Goal: Task Accomplishment & Management: Complete application form

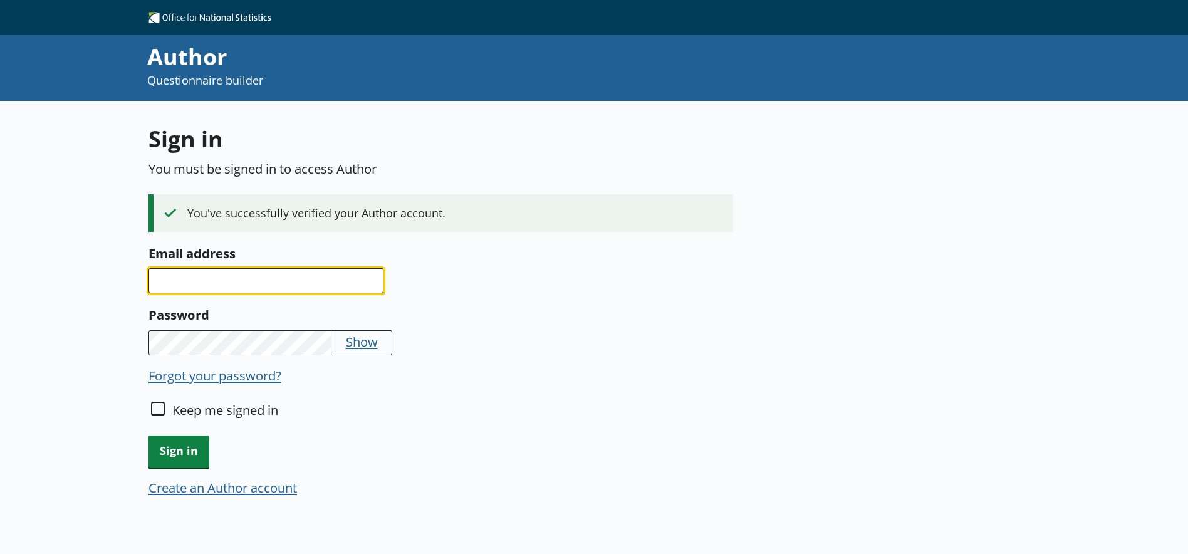
click at [190, 268] on input "Email address" at bounding box center [266, 280] width 235 height 25
type input "anne.griffith@ons.gov.uk"
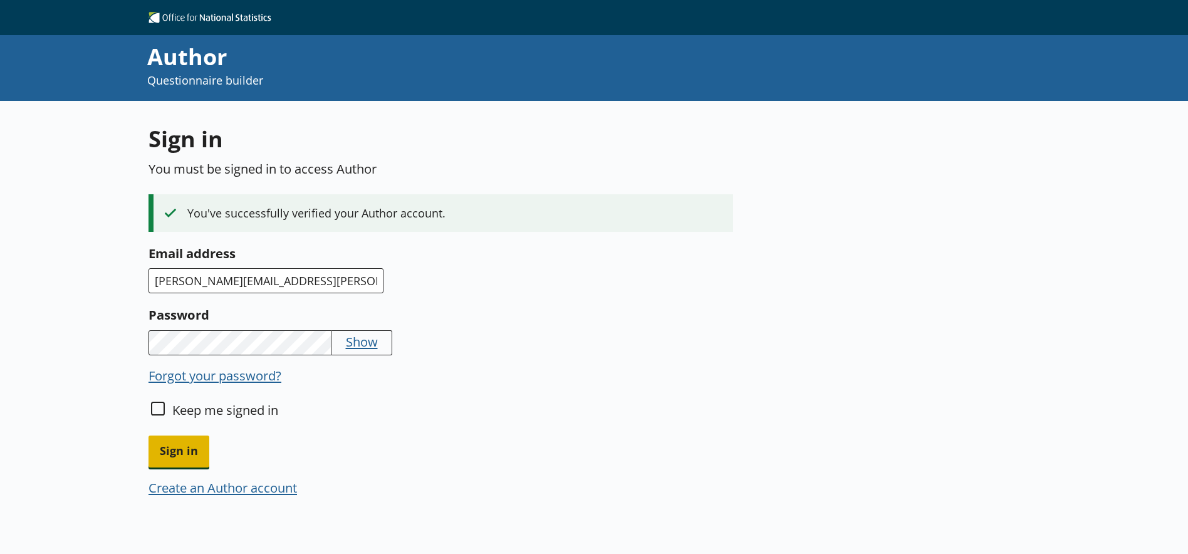
click at [198, 450] on span "Sign in" at bounding box center [179, 452] width 61 height 32
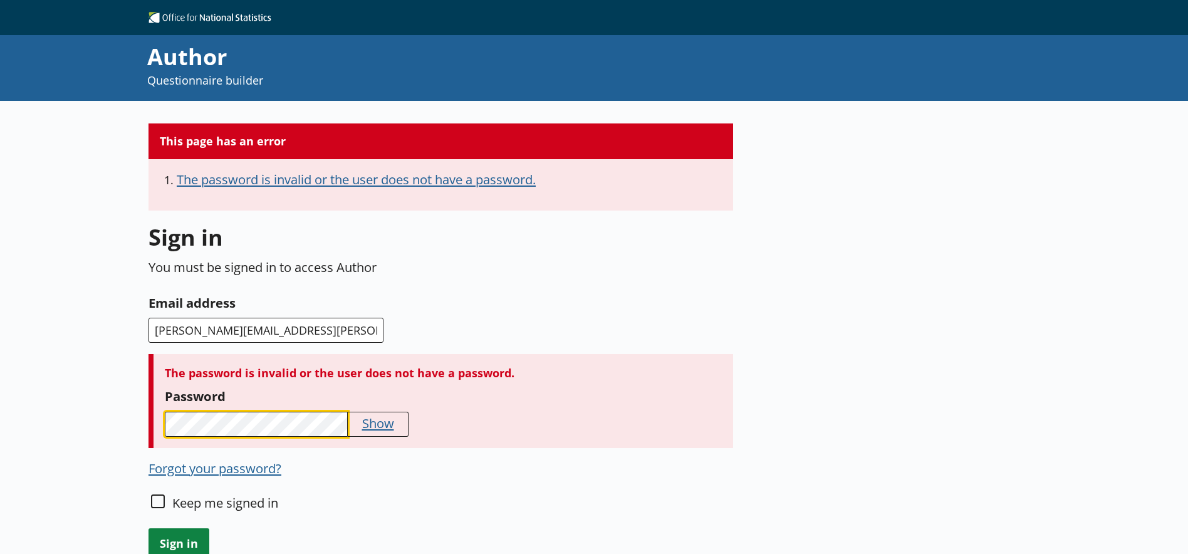
click at [151, 411] on div "The password is invalid or the user does not have a password. Password Show" at bounding box center [441, 401] width 585 height 94
click at [383, 423] on button "Show" at bounding box center [378, 423] width 32 height 18
click at [164, 496] on div "Keep me signed in" at bounding box center [441, 511] width 585 height 34
click at [160, 500] on input "Keep me signed in" at bounding box center [158, 501] width 14 height 14
checkbox input "true"
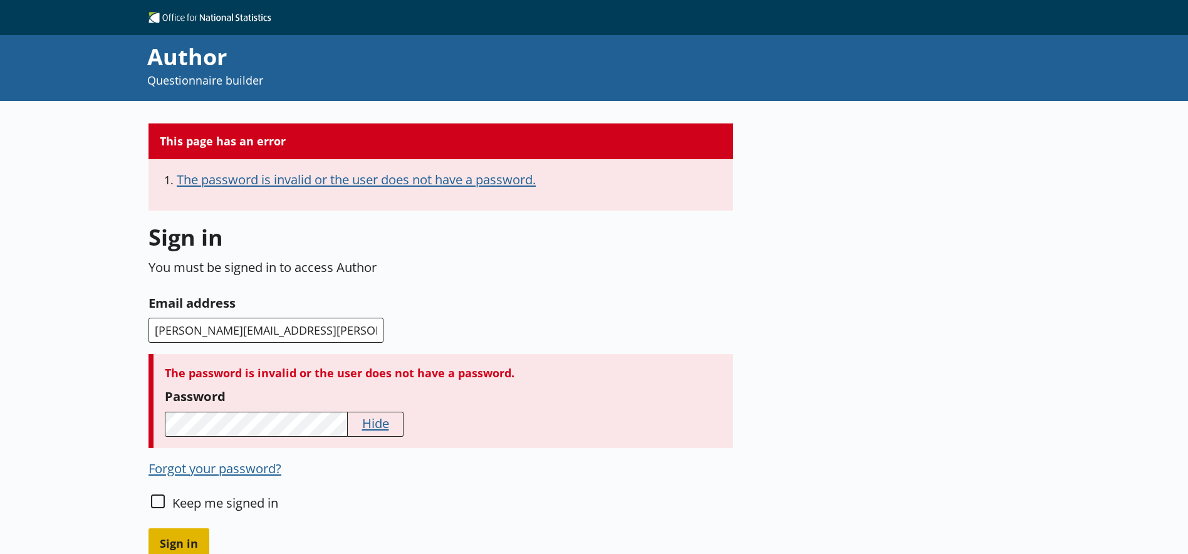
click at [177, 538] on span "Sign in" at bounding box center [179, 544] width 61 height 32
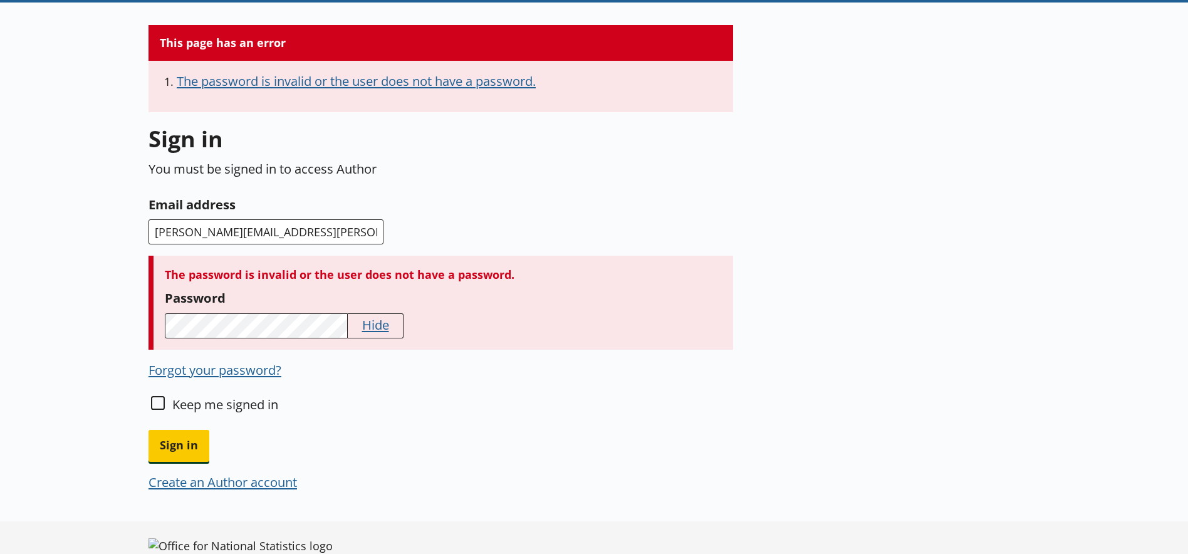
scroll to position [125, 0]
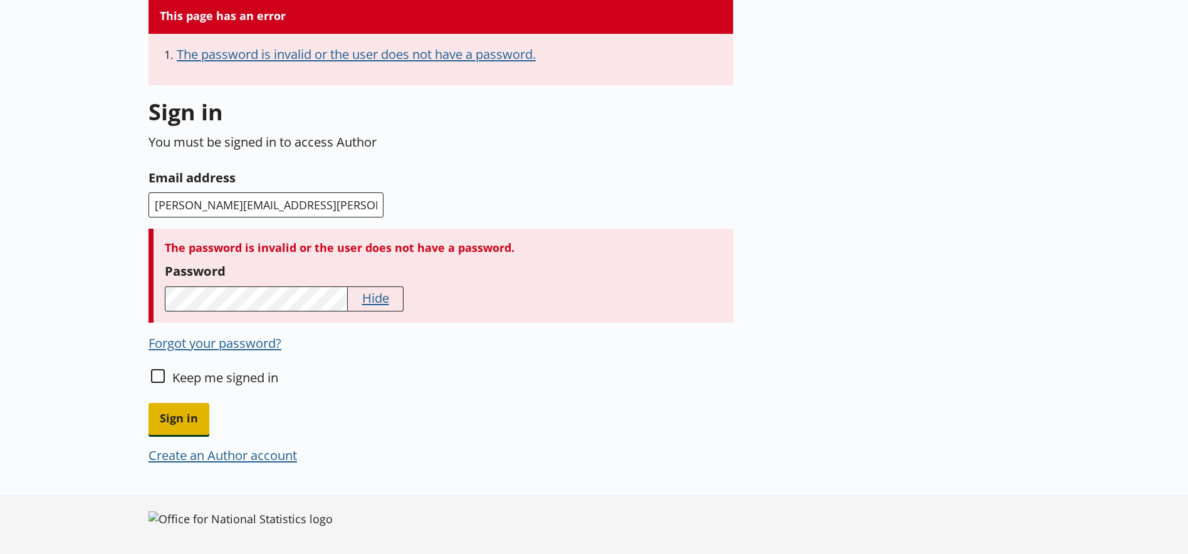
click at [164, 420] on span "Sign in" at bounding box center [179, 419] width 61 height 32
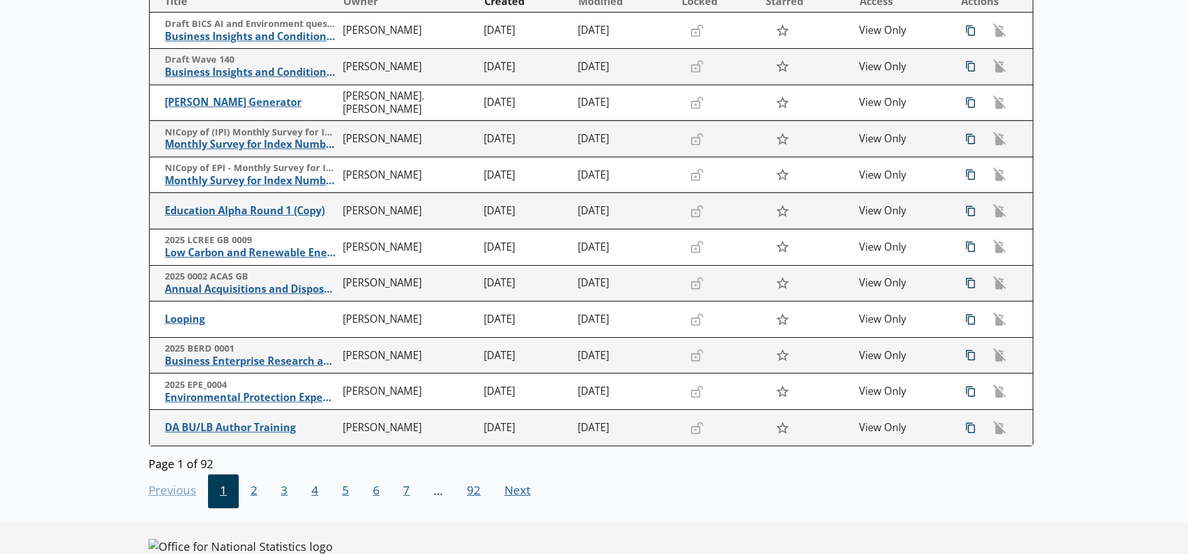
scroll to position [248, 0]
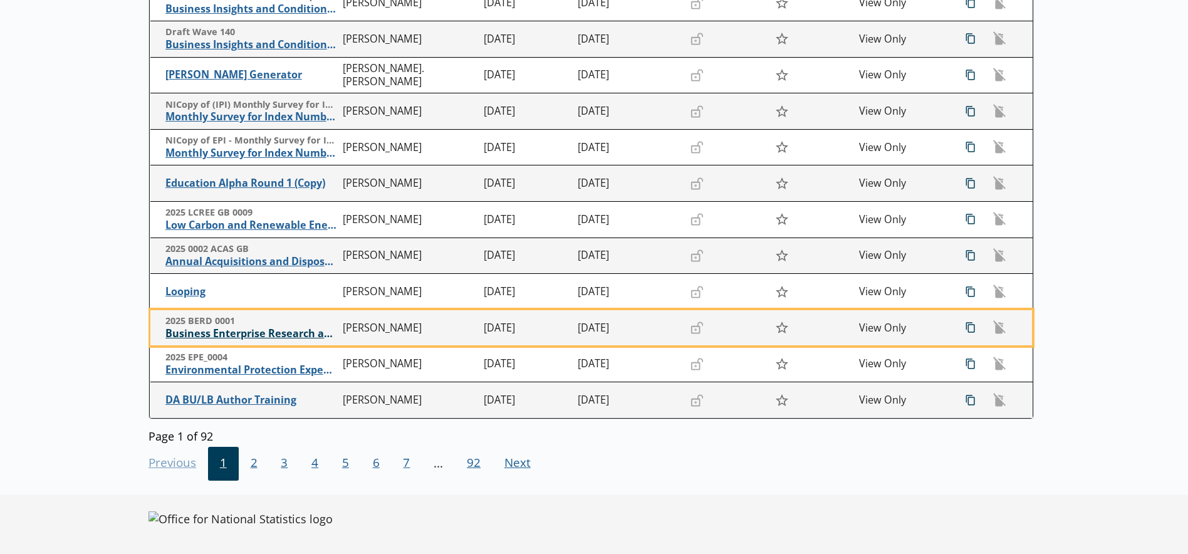
click at [206, 335] on span "Business Enterprise Research and Development" at bounding box center [251, 333] width 172 height 13
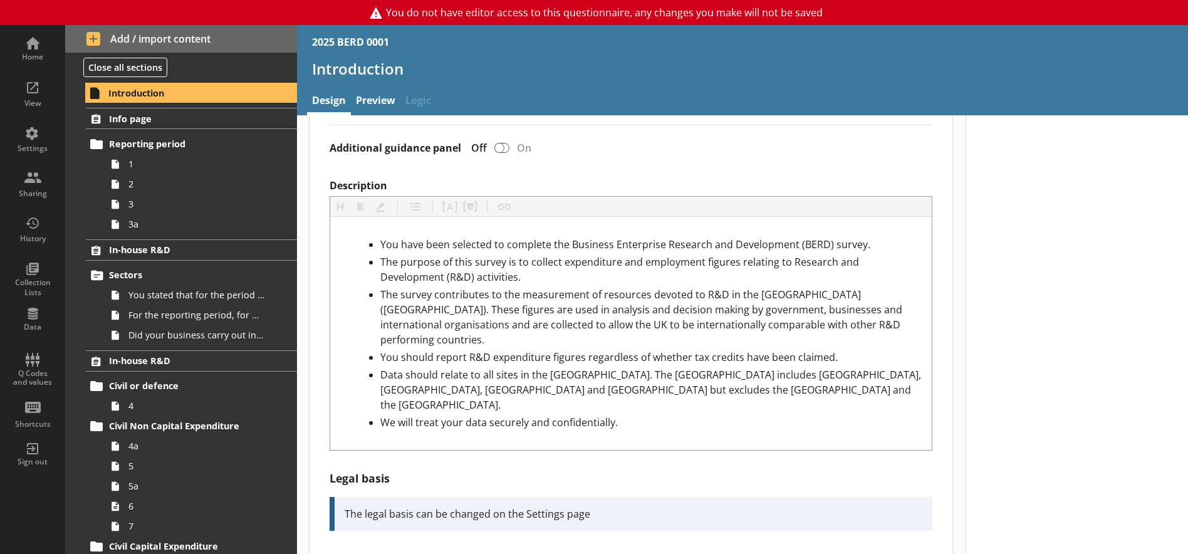
scroll to position [150, 0]
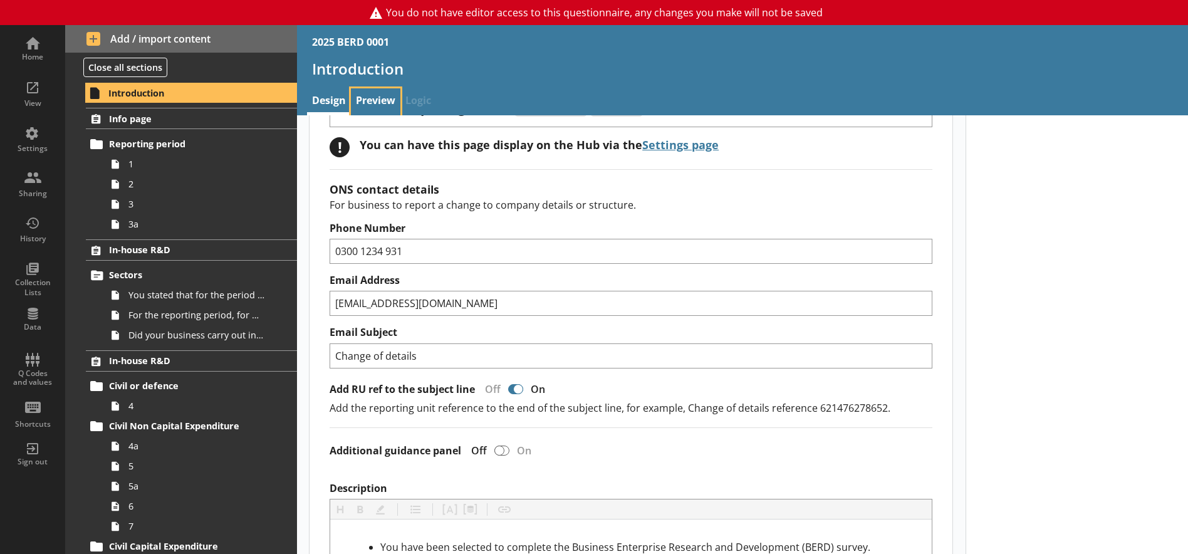
click at [376, 103] on link "Preview" at bounding box center [376, 101] width 50 height 27
click at [160, 172] on link "1" at bounding box center [201, 164] width 192 height 20
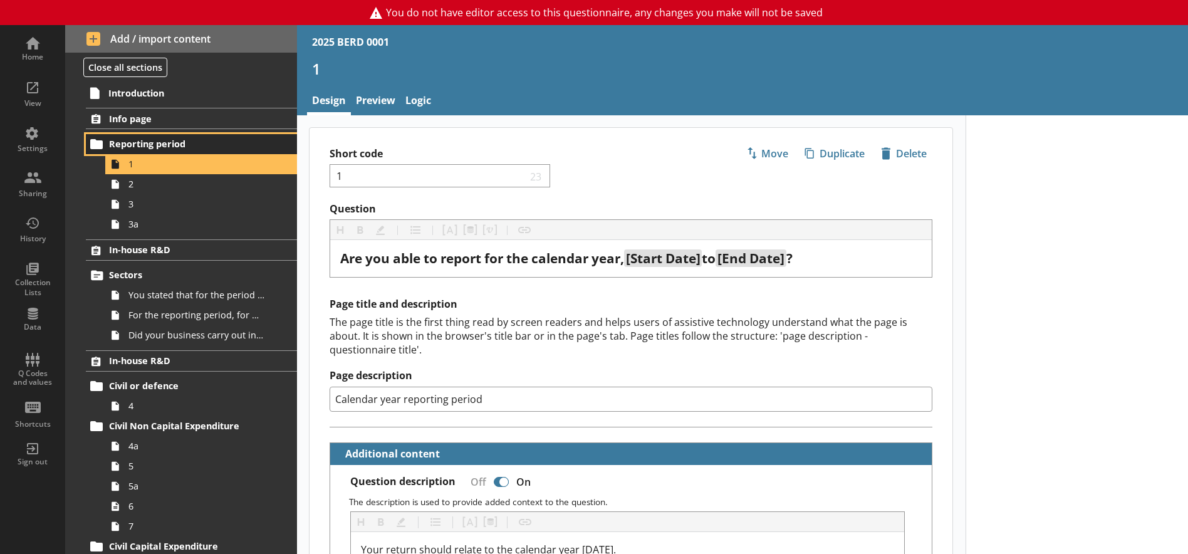
click at [151, 142] on span "Reporting period" at bounding box center [185, 144] width 152 height 12
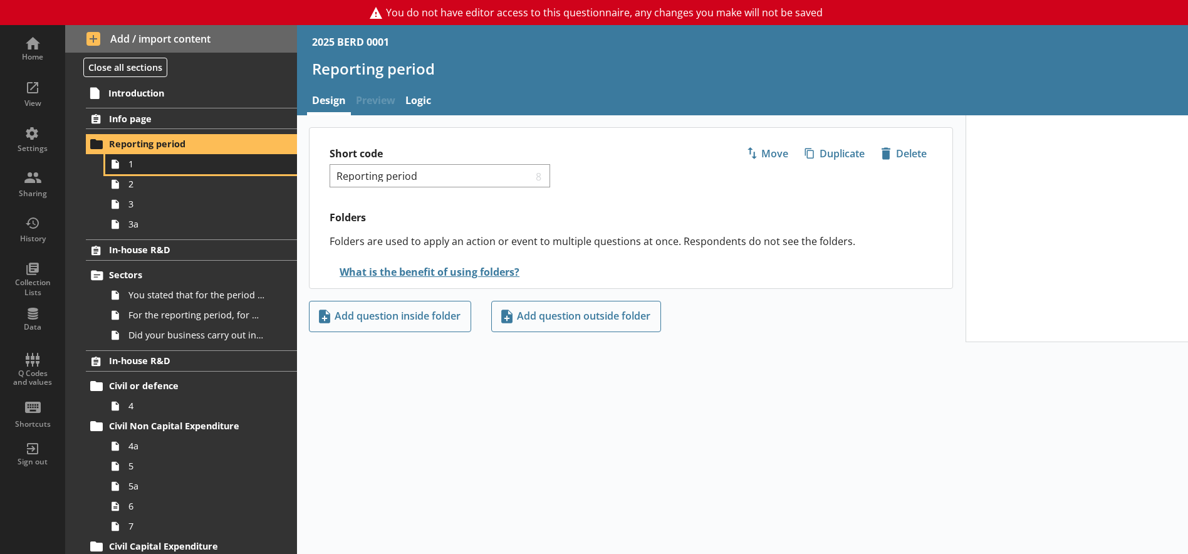
click at [147, 164] on span "1" at bounding box center [196, 164] width 137 height 12
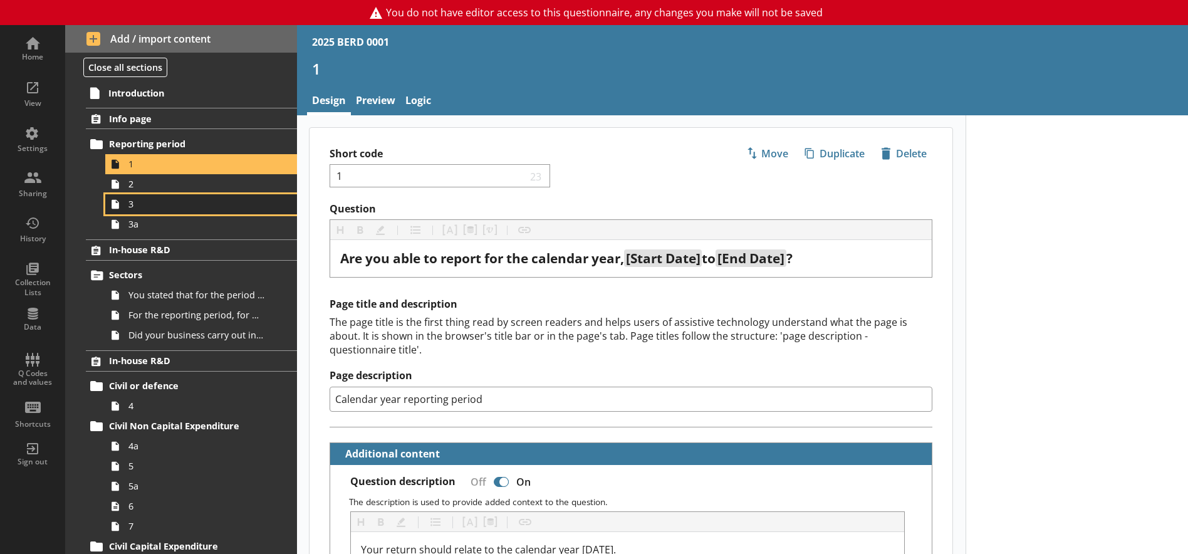
click at [154, 194] on link "3" at bounding box center [201, 204] width 192 height 20
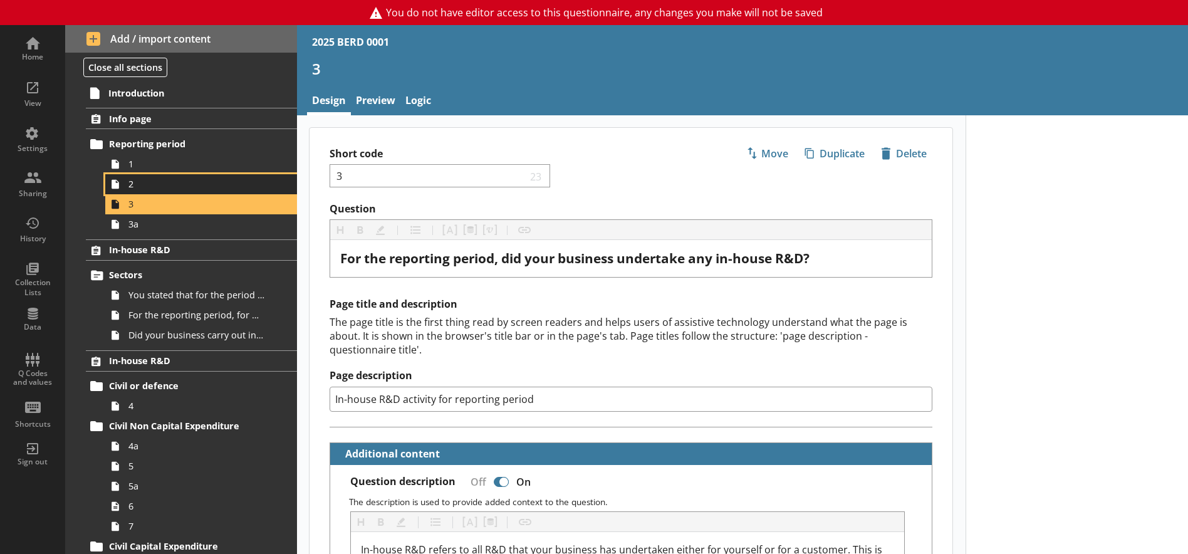
click at [147, 181] on span "2" at bounding box center [196, 184] width 137 height 12
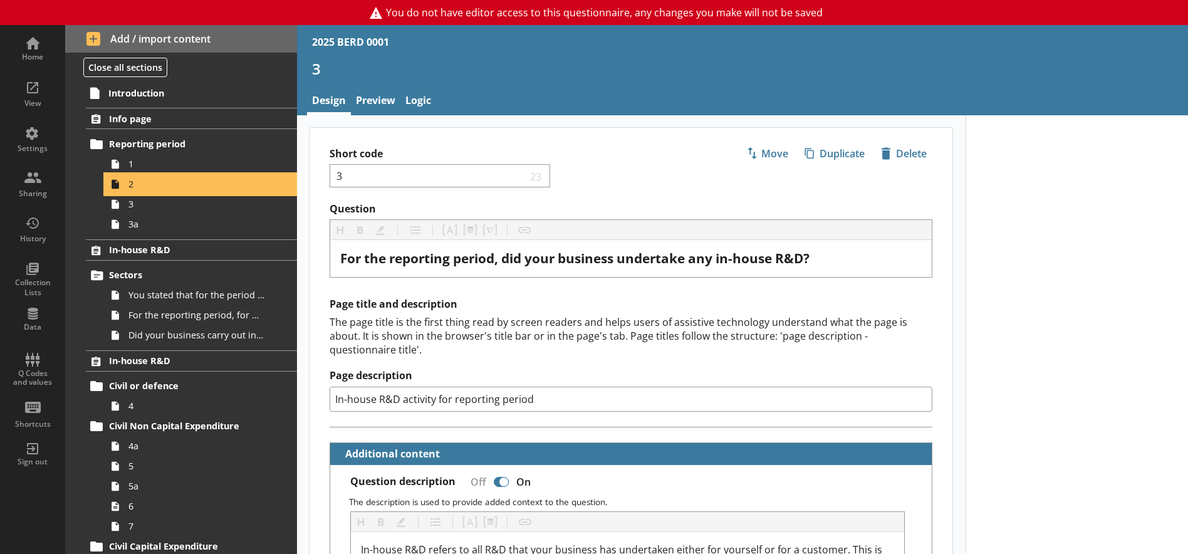
type textarea "x"
select select "ref_p_end_date"
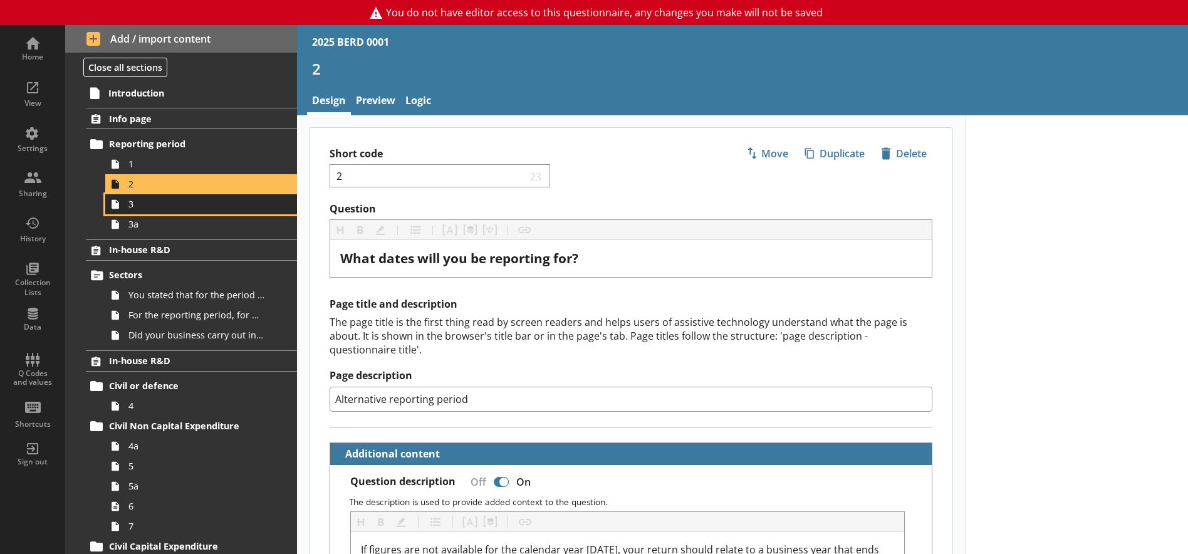
click at [146, 211] on link "3" at bounding box center [201, 204] width 192 height 20
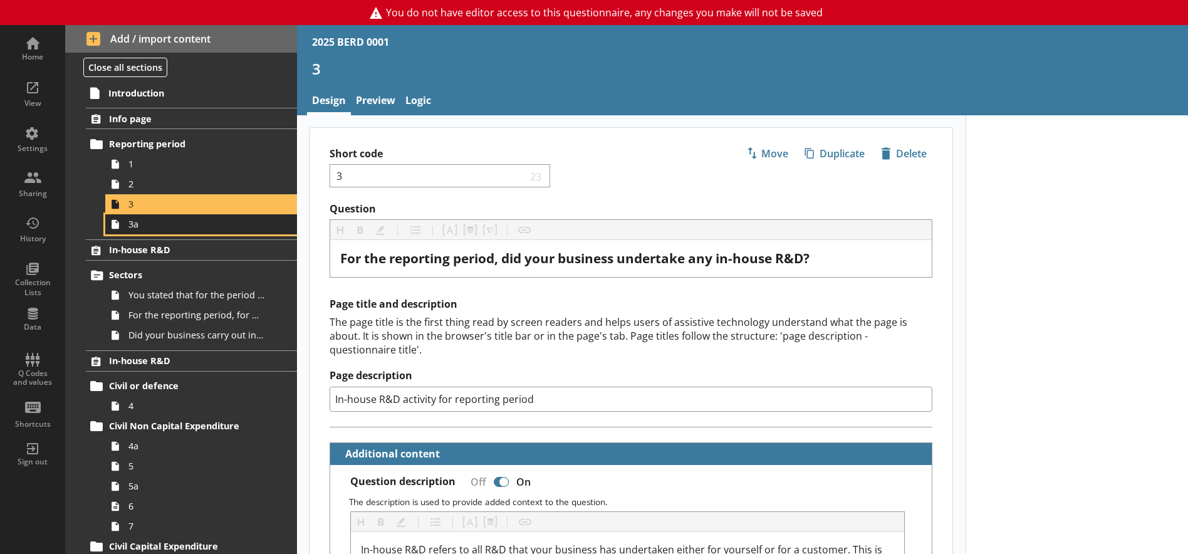
click at [148, 225] on span "3a" at bounding box center [196, 224] width 137 height 12
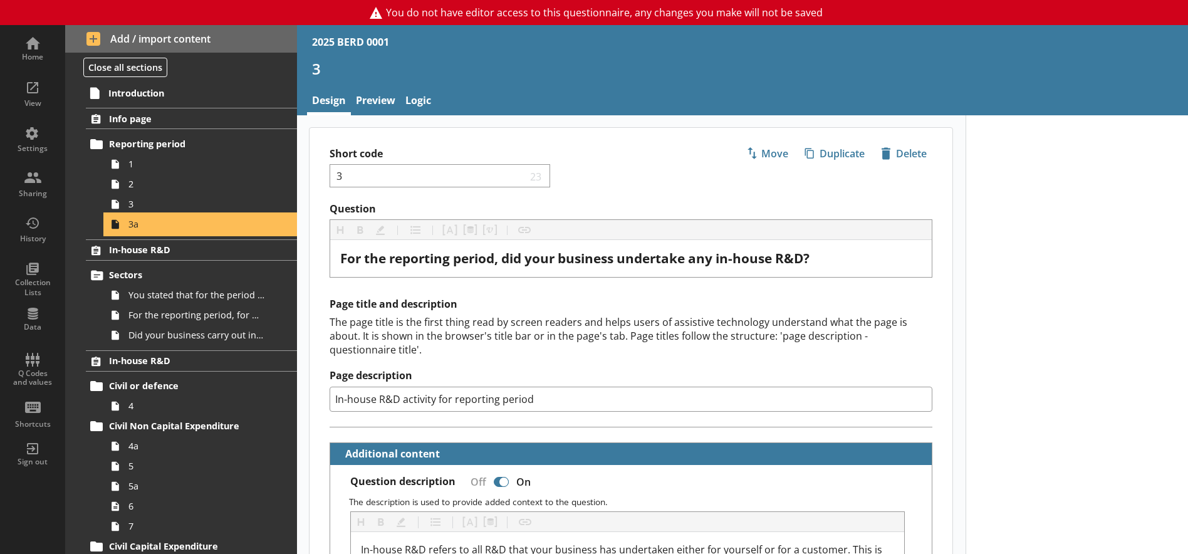
type textarea "x"
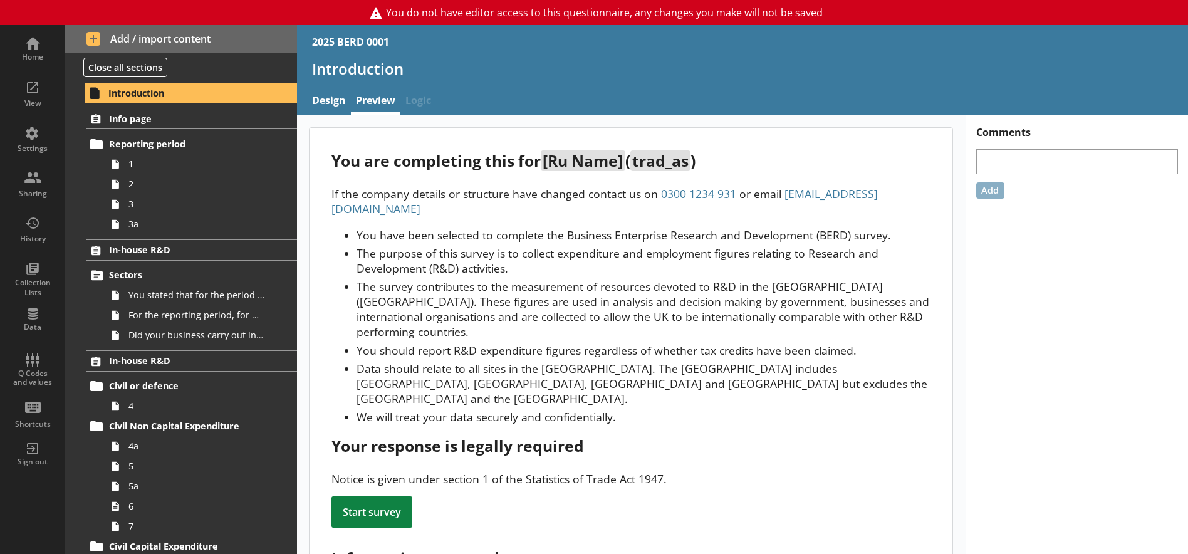
click at [362, 496] on div "Start survey" at bounding box center [372, 511] width 81 height 31
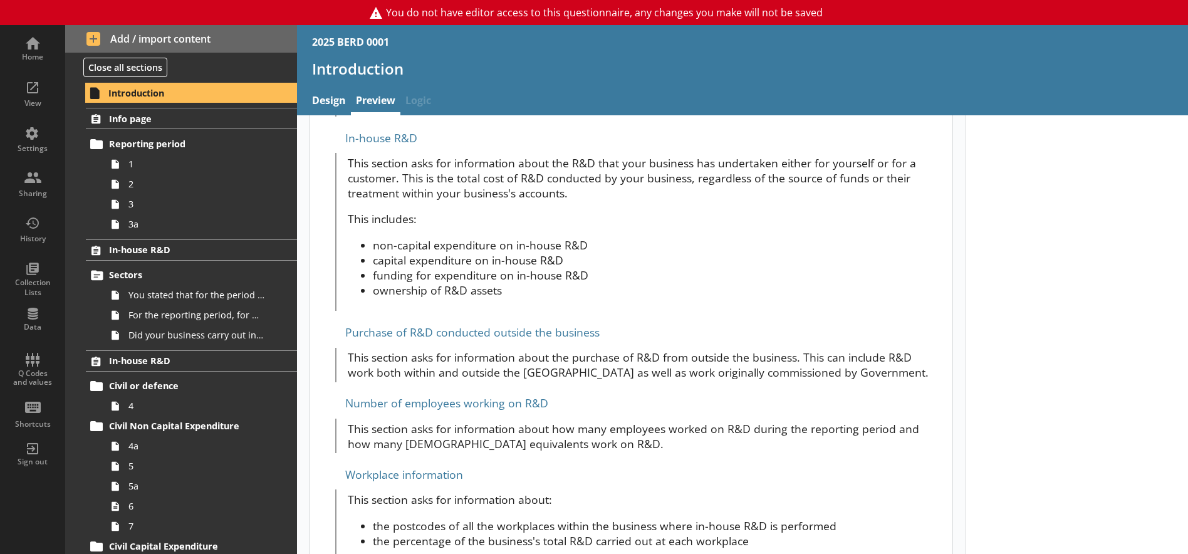
scroll to position [627, 0]
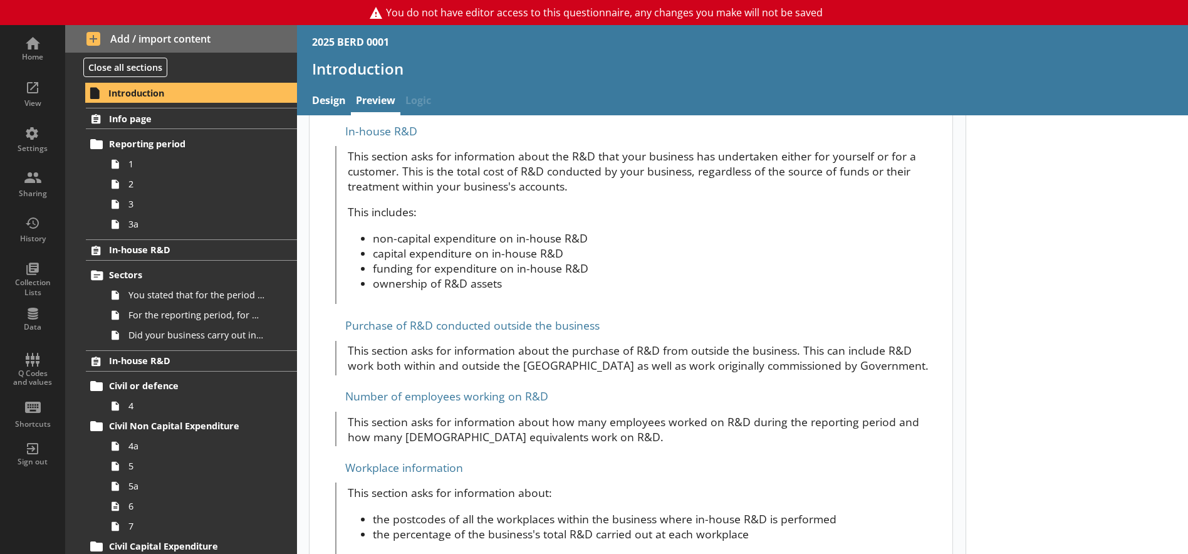
click at [333, 315] on div "Purchase of R&D conducted outside the business" at bounding box center [631, 325] width 599 height 20
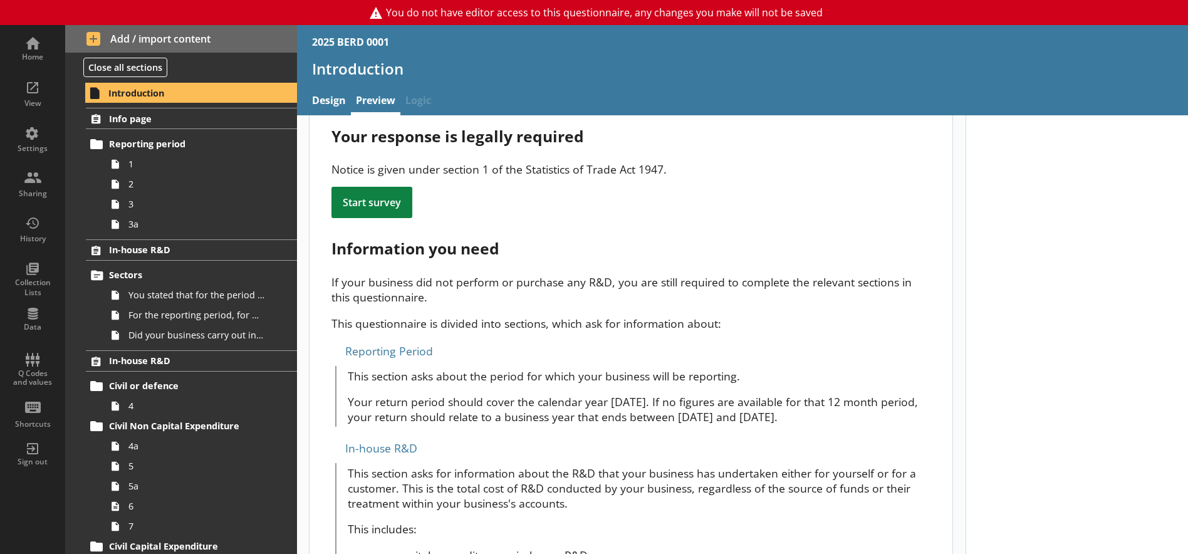
scroll to position [0, 0]
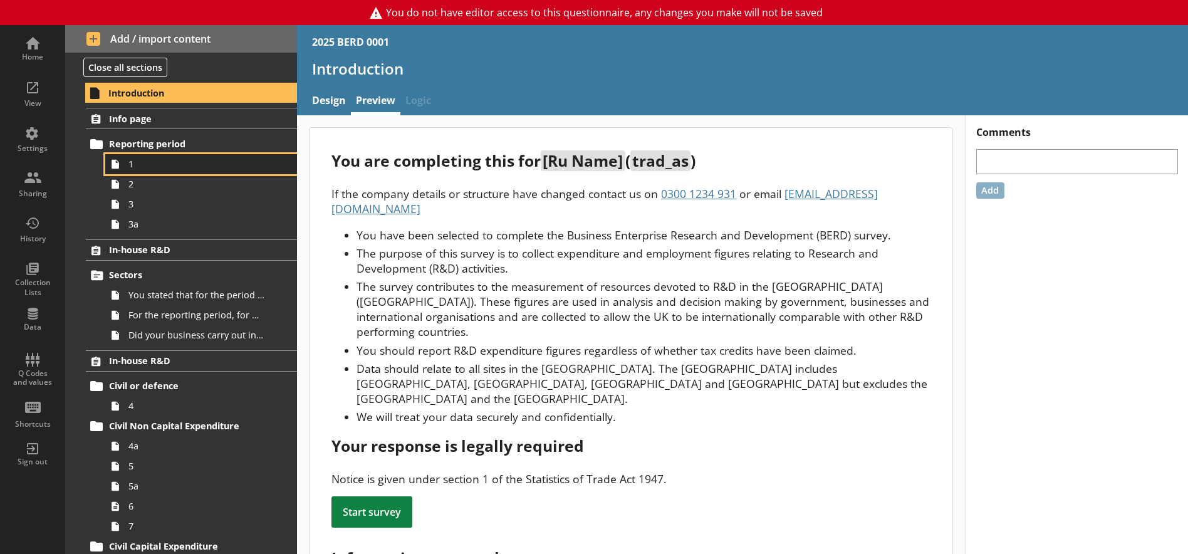
click at [161, 163] on span "1" at bounding box center [196, 164] width 137 height 12
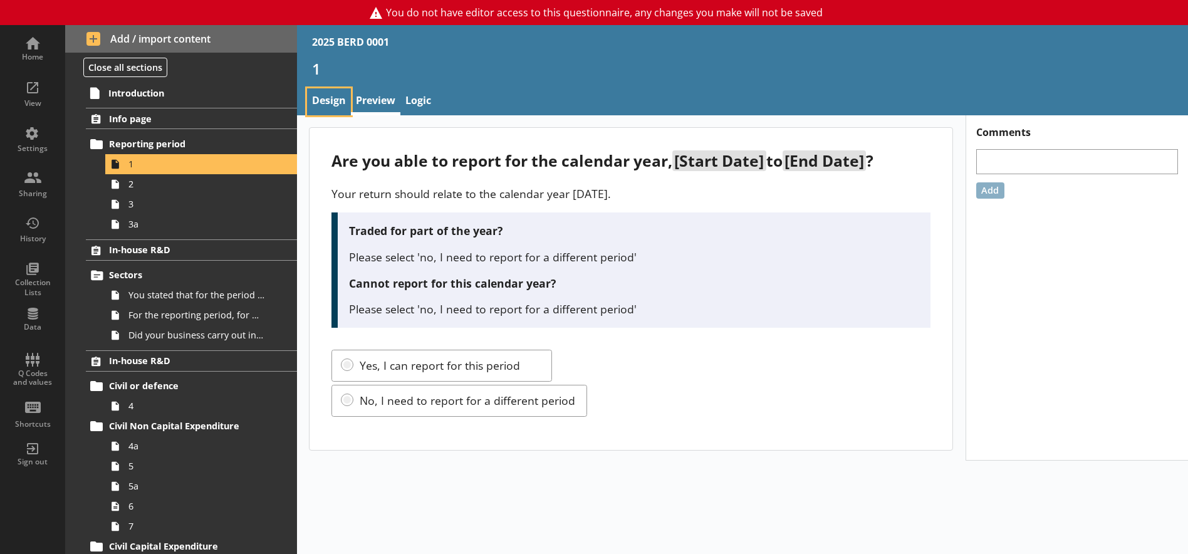
click at [318, 102] on link "Design" at bounding box center [329, 101] width 44 height 27
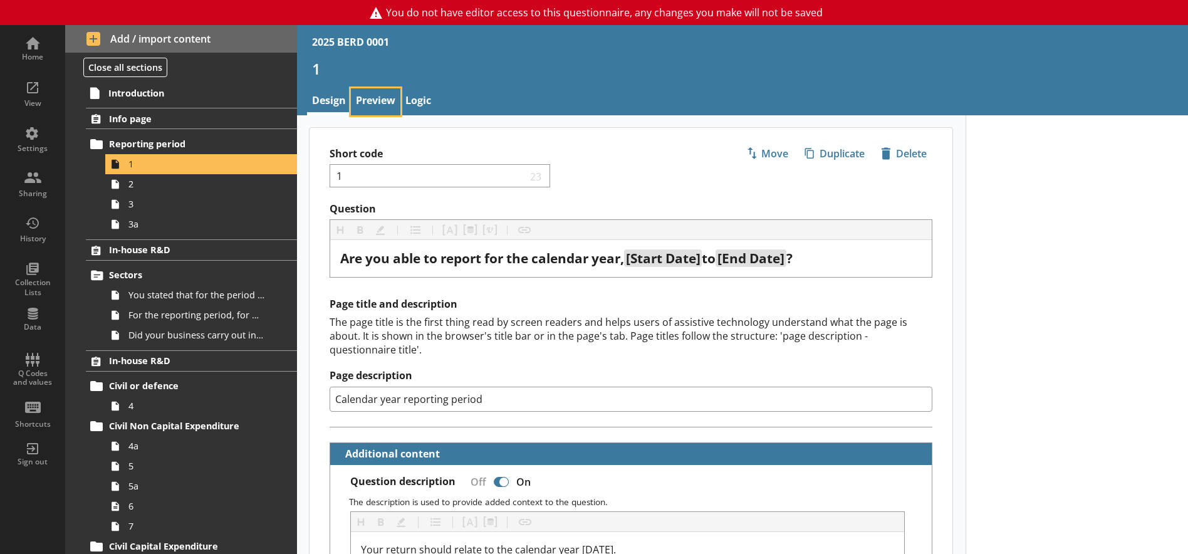
click at [380, 99] on link "Preview" at bounding box center [376, 101] width 50 height 27
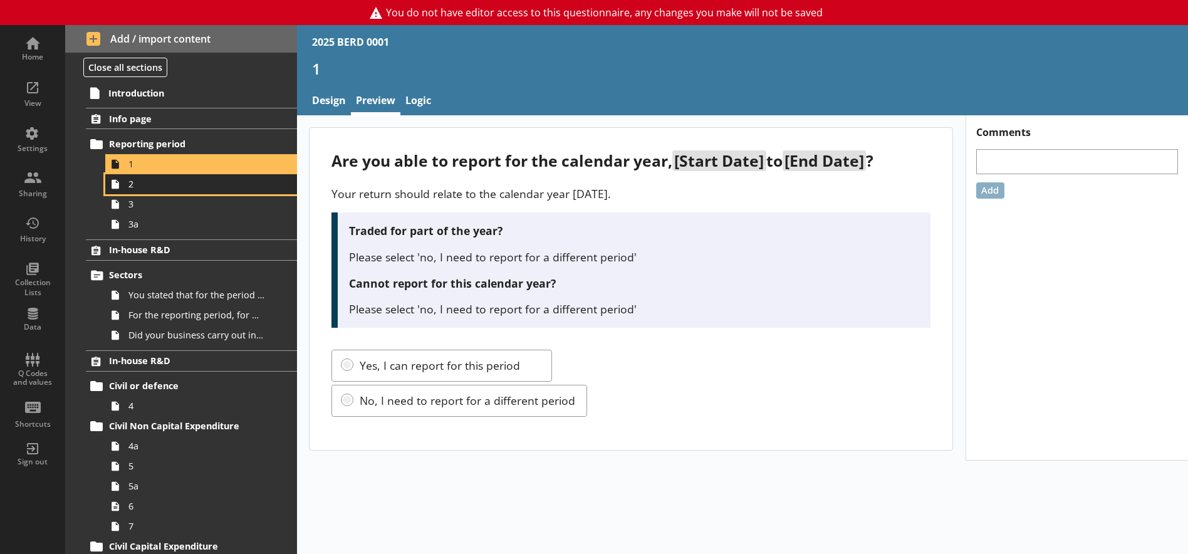
click at [172, 192] on link "2" at bounding box center [201, 184] width 192 height 20
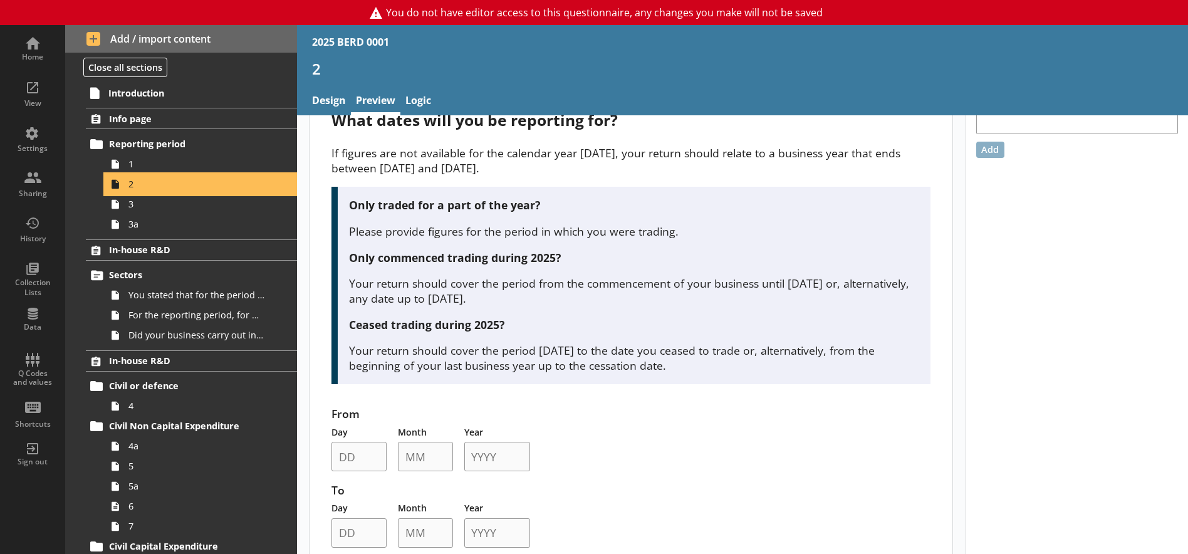
scroll to position [63, 0]
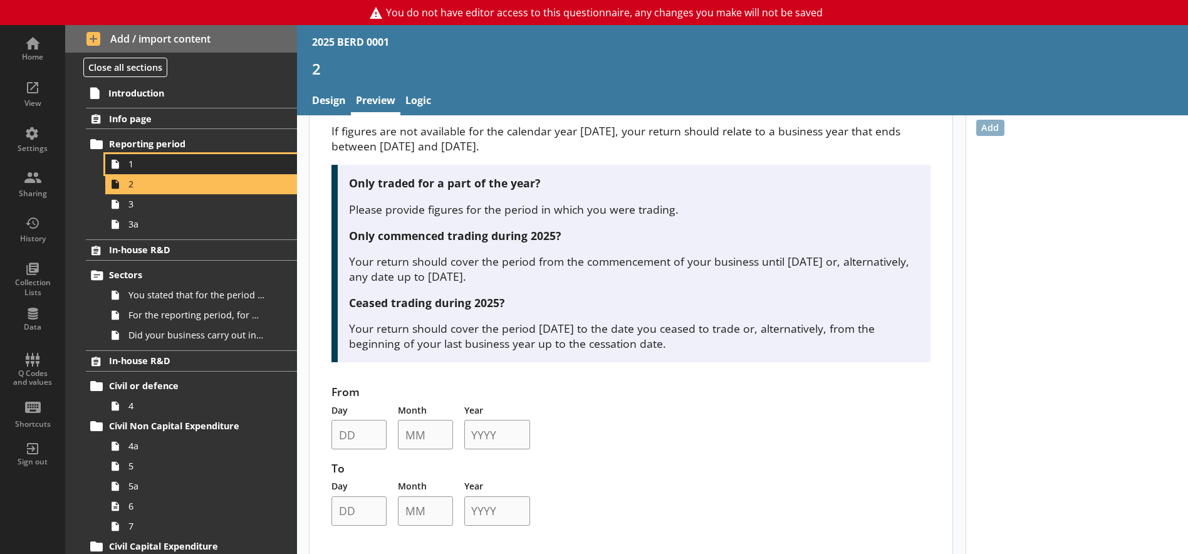
click at [191, 167] on span "1" at bounding box center [196, 164] width 137 height 12
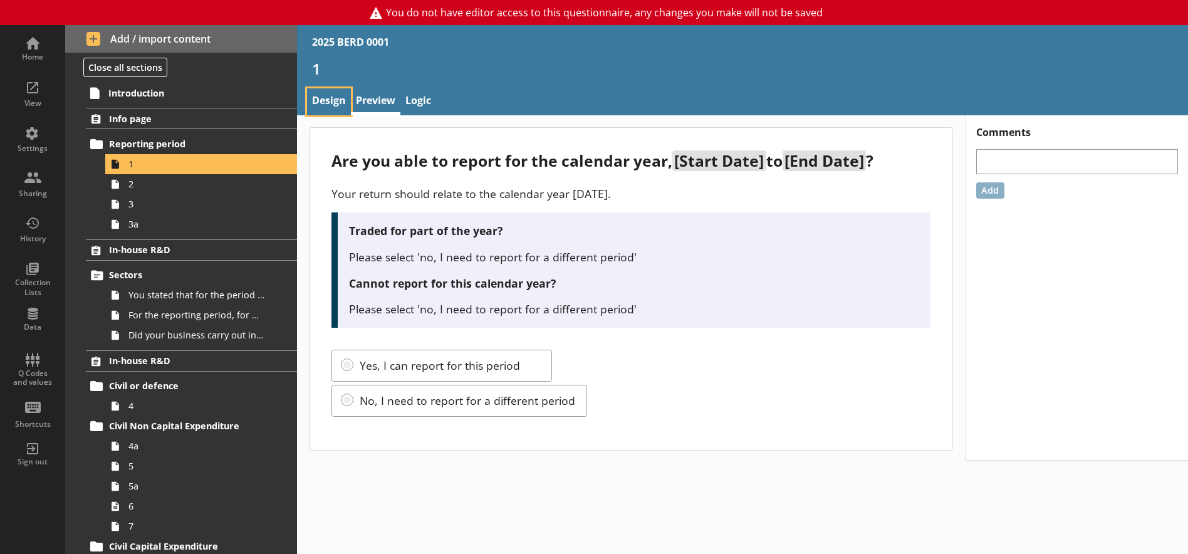
click at [332, 102] on link "Design" at bounding box center [329, 101] width 44 height 27
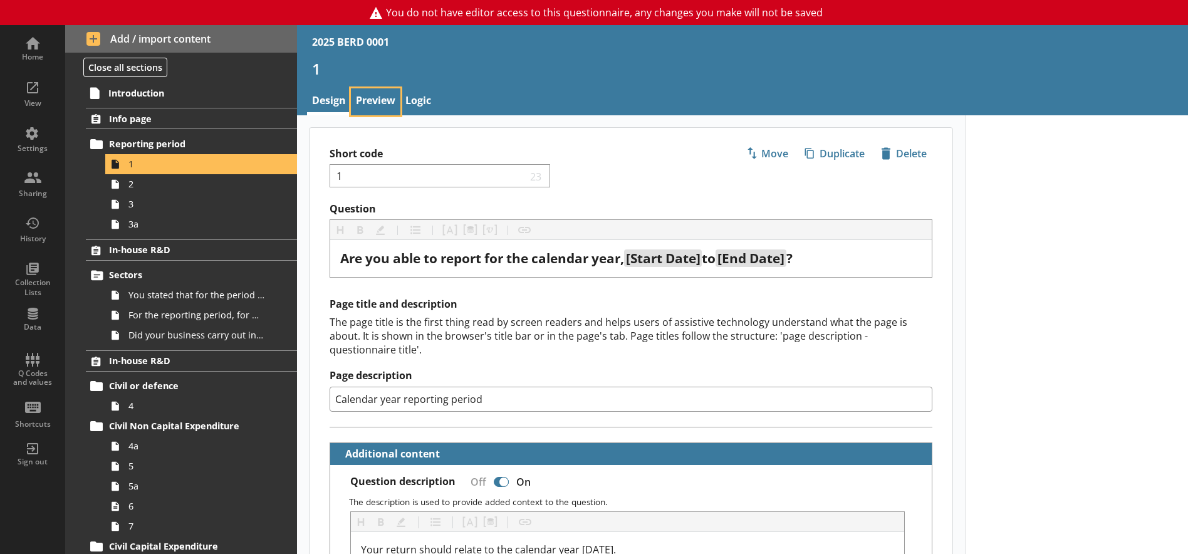
click at [382, 92] on link "Preview" at bounding box center [376, 101] width 50 height 27
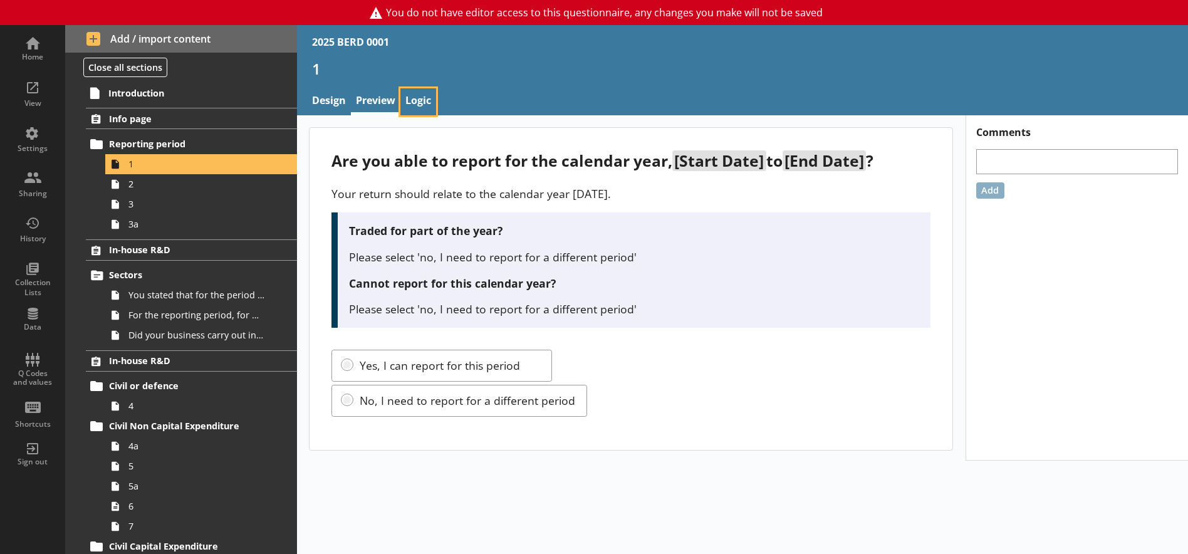
click at [427, 100] on link "Logic" at bounding box center [418, 101] width 36 height 27
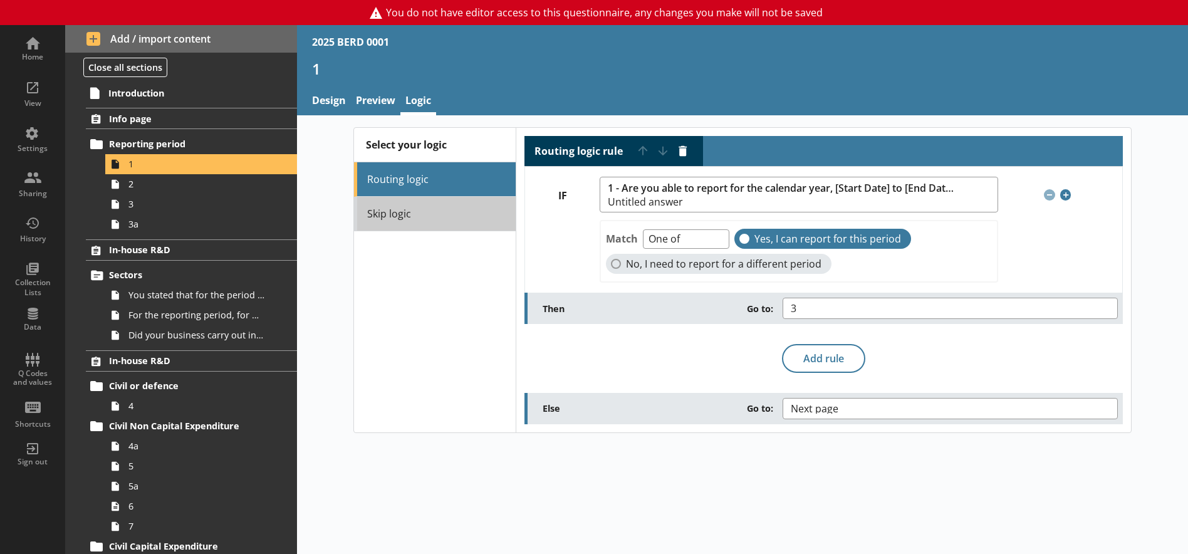
click at [375, 217] on link "Skip logic" at bounding box center [435, 214] width 162 height 34
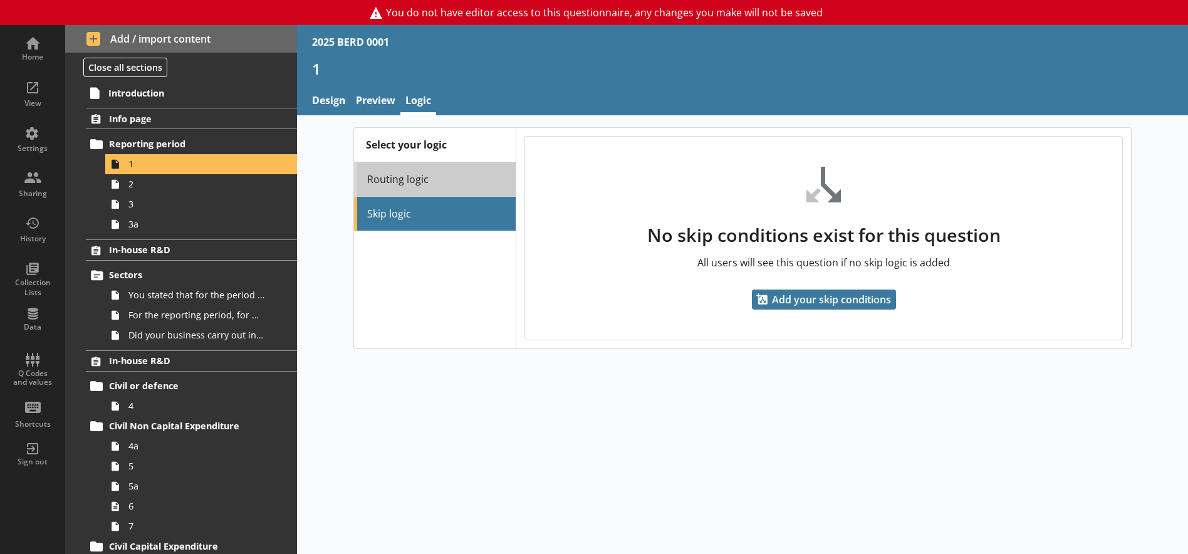
click at [404, 175] on link "Routing logic" at bounding box center [435, 179] width 162 height 34
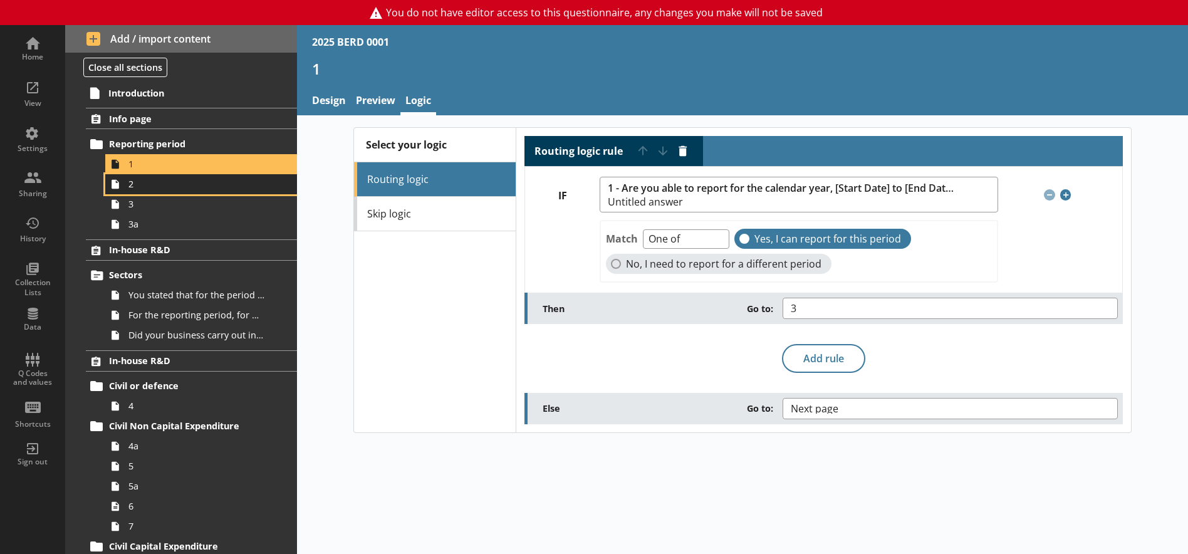
click at [150, 191] on link "2" at bounding box center [201, 184] width 192 height 20
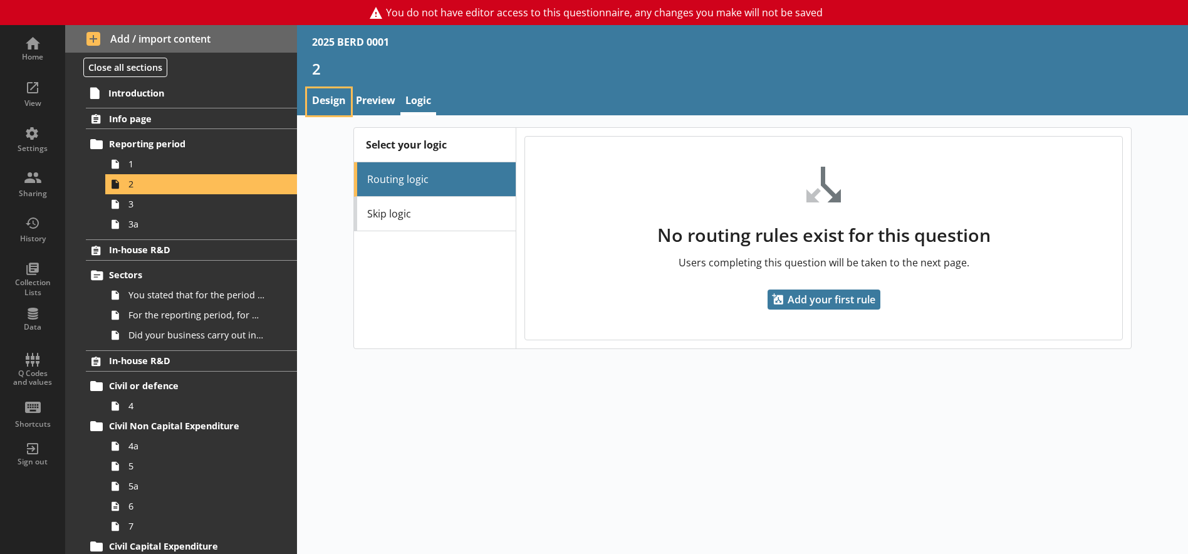
click at [320, 102] on link "Design" at bounding box center [329, 101] width 44 height 27
type textarea "x"
select select "ref_p_end_date"
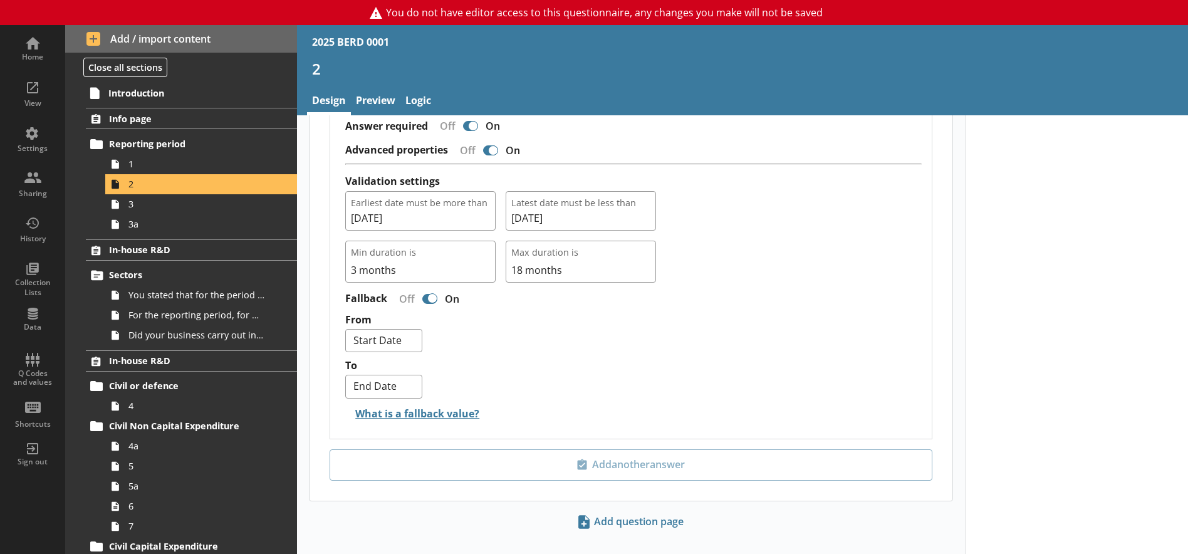
scroll to position [1232, 0]
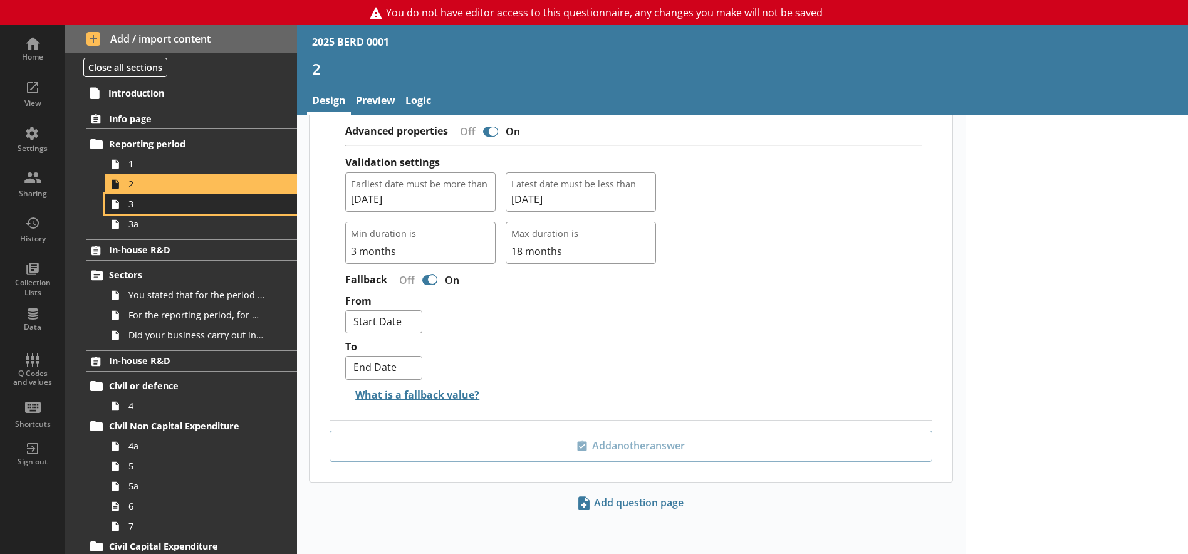
click at [152, 212] on link "3" at bounding box center [201, 204] width 192 height 20
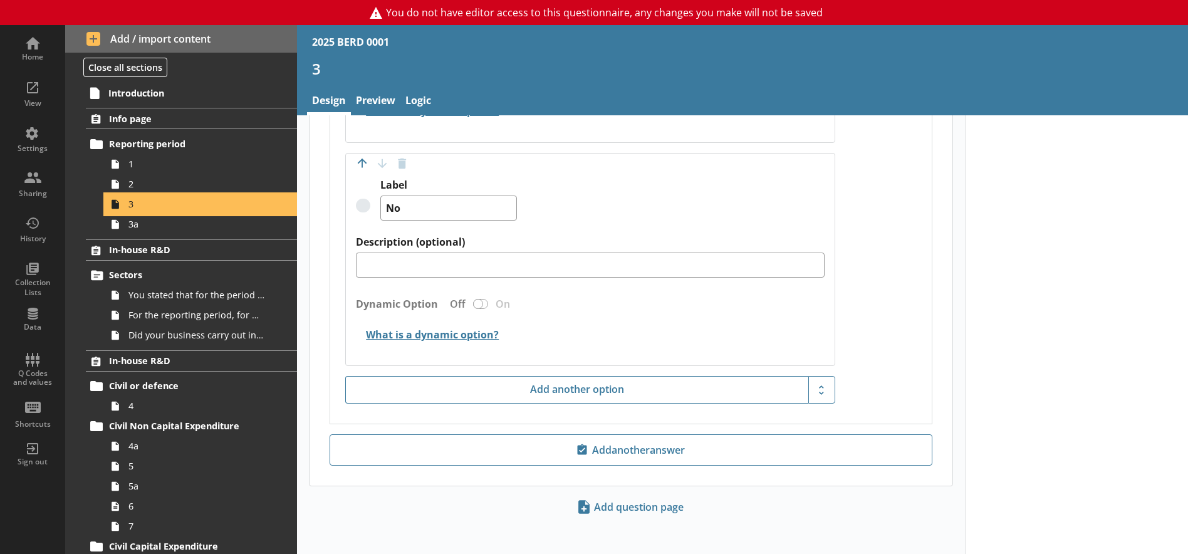
scroll to position [994, 0]
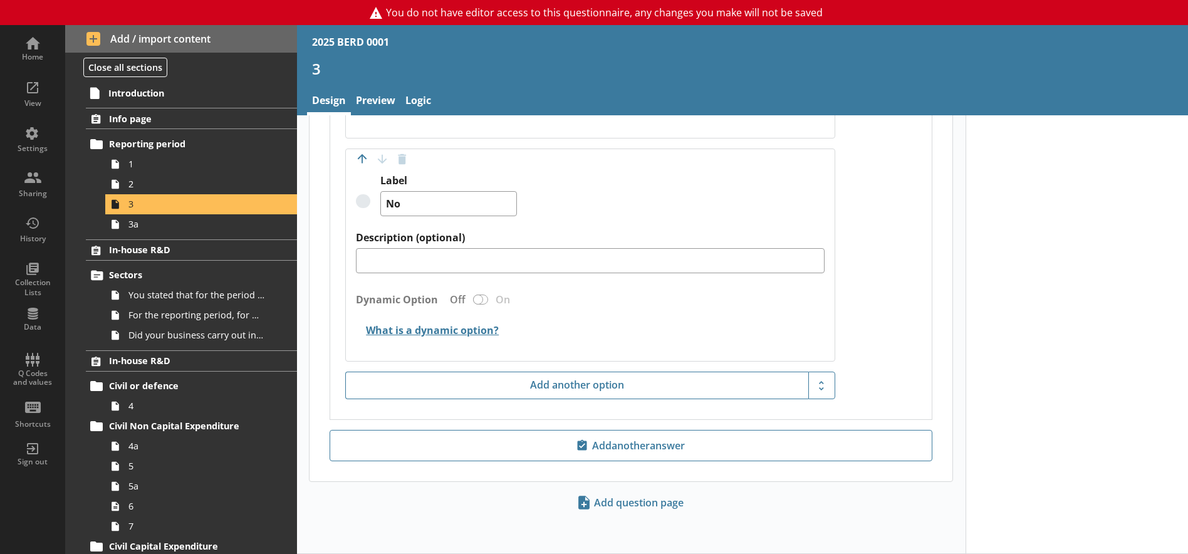
click at [146, 228] on span "3a" at bounding box center [196, 224] width 137 height 12
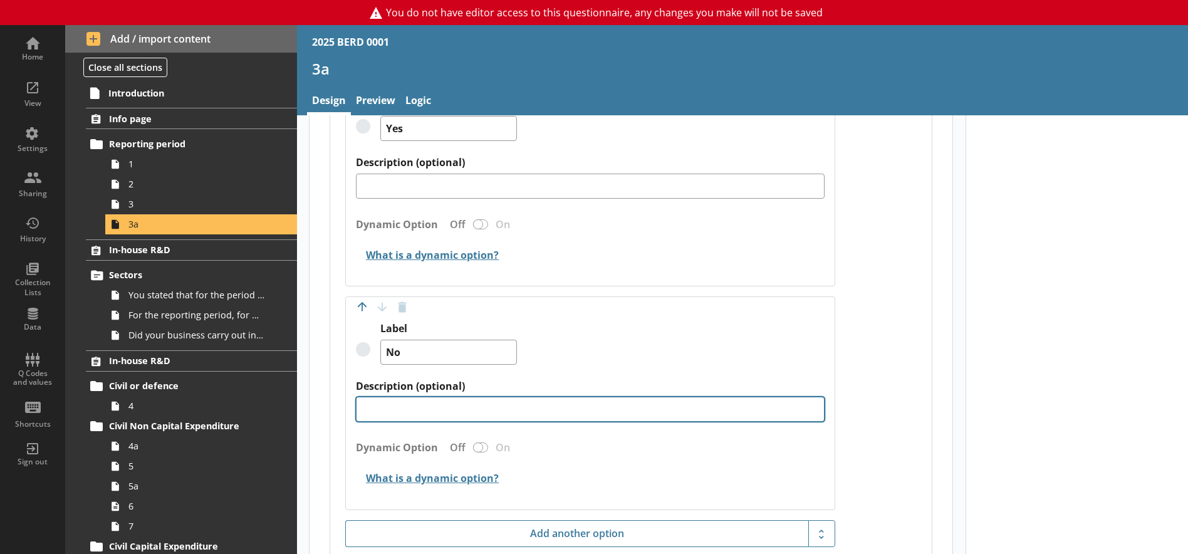
scroll to position [676, 0]
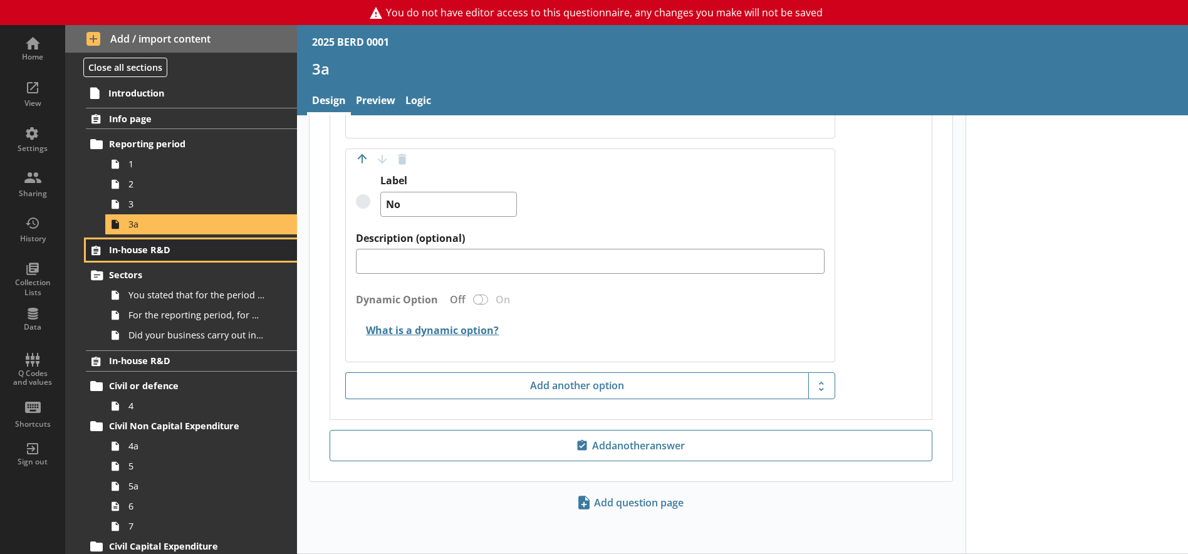
click at [164, 249] on span "In-house R&D" at bounding box center [185, 250] width 152 height 12
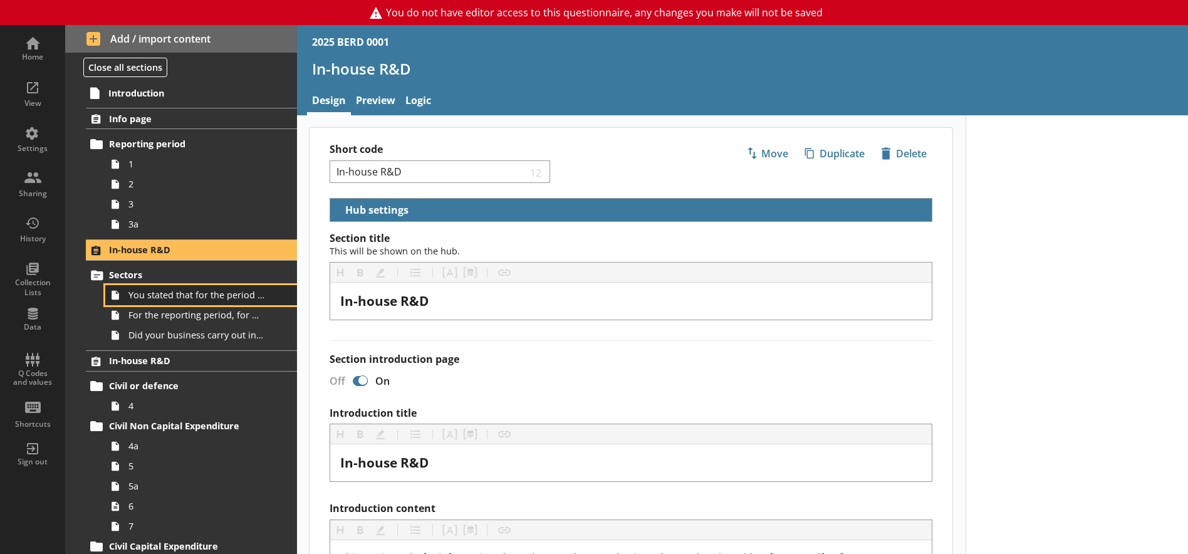
click at [204, 298] on span "You stated that for the period [From] to [To], [Ru Name] carried out in-house R…" at bounding box center [196, 295] width 137 height 12
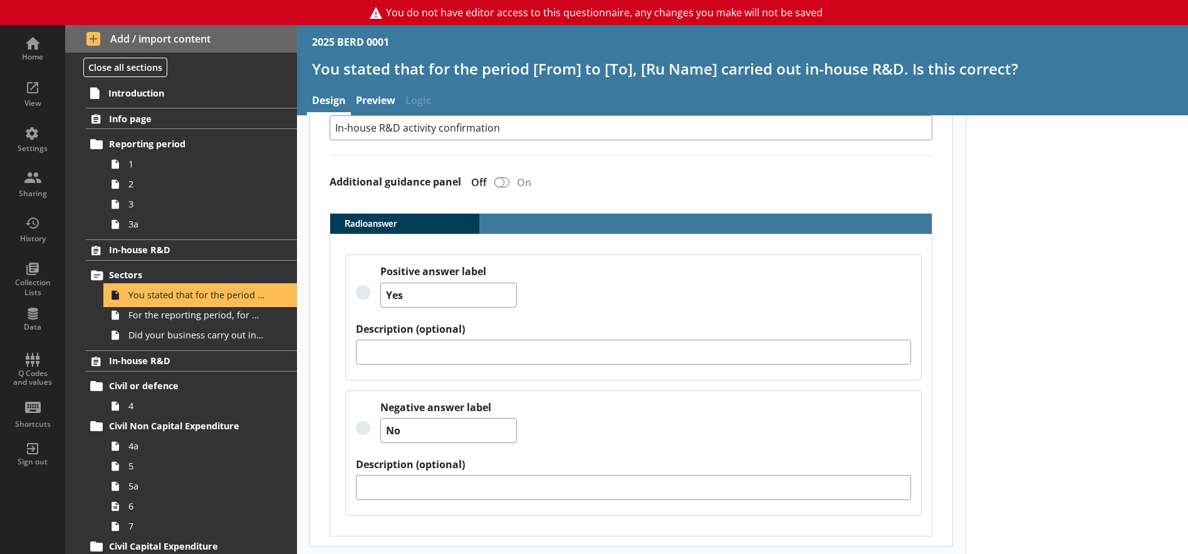
scroll to position [393, 0]
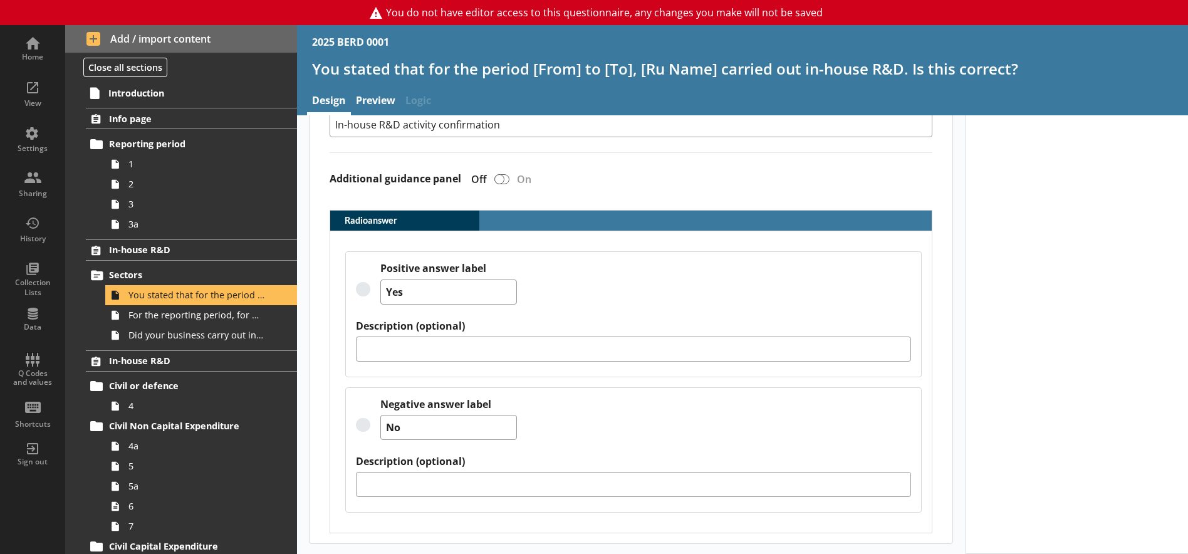
click at [1011, 408] on div at bounding box center [1077, 138] width 223 height 832
click at [146, 316] on span "For the reporting period, for which of the following product codes has your bus…" at bounding box center [196, 315] width 137 height 12
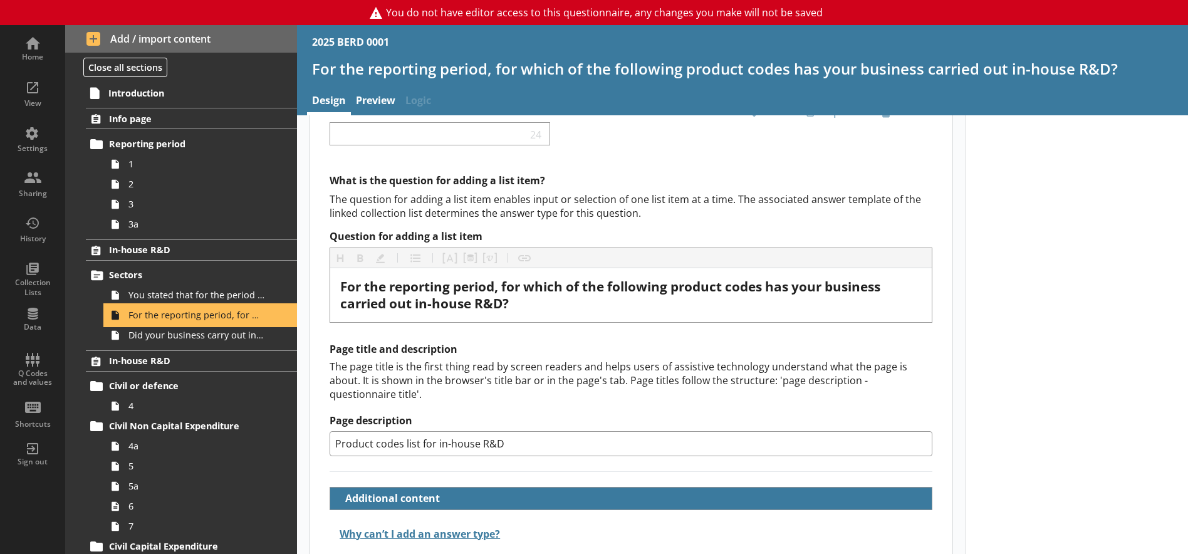
scroll to position [117, 0]
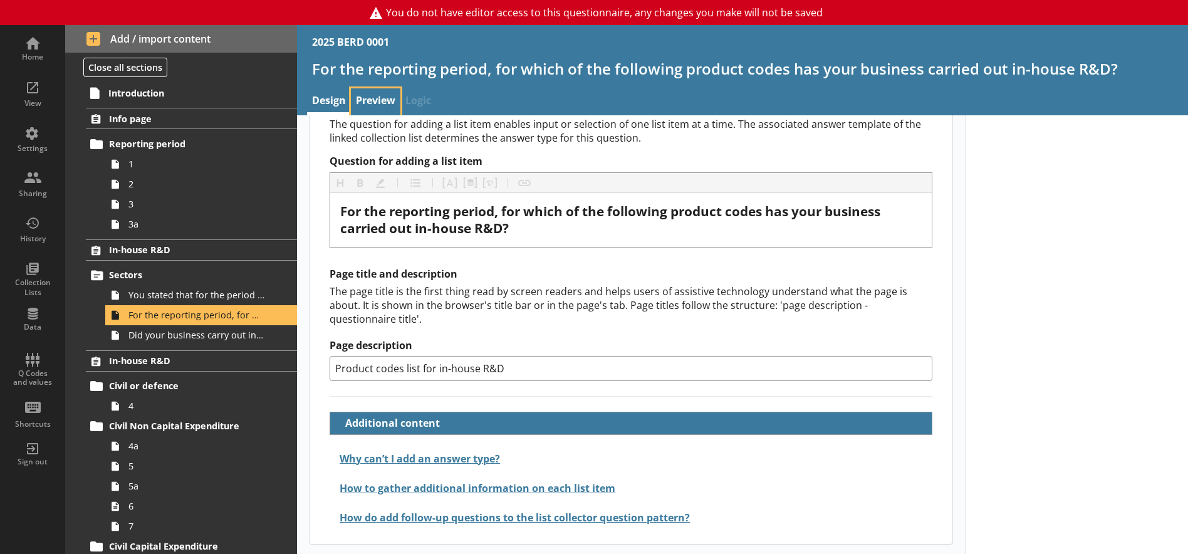
click at [387, 105] on link "Preview" at bounding box center [376, 101] width 50 height 27
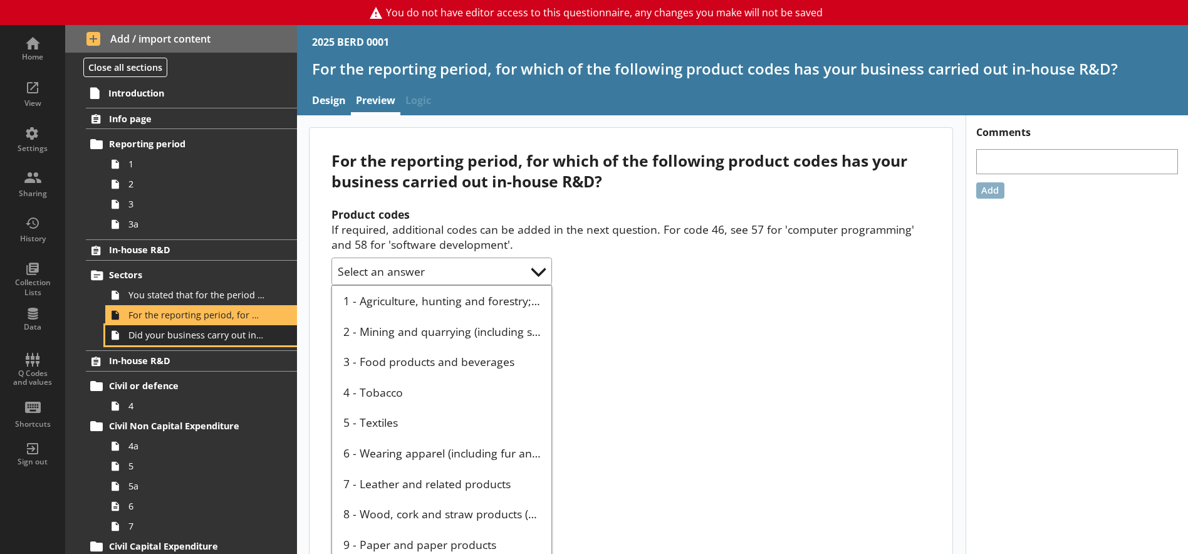
click at [207, 331] on span "Did your business carry out in-house R&D for any other product codes?" at bounding box center [196, 335] width 137 height 12
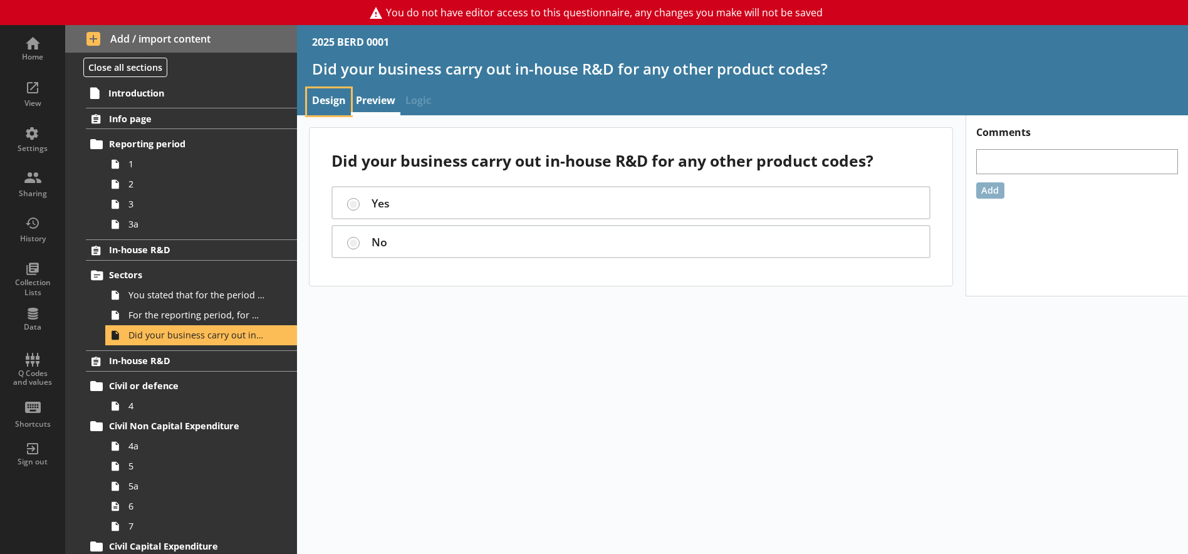
click at [331, 101] on link "Design" at bounding box center [329, 101] width 44 height 27
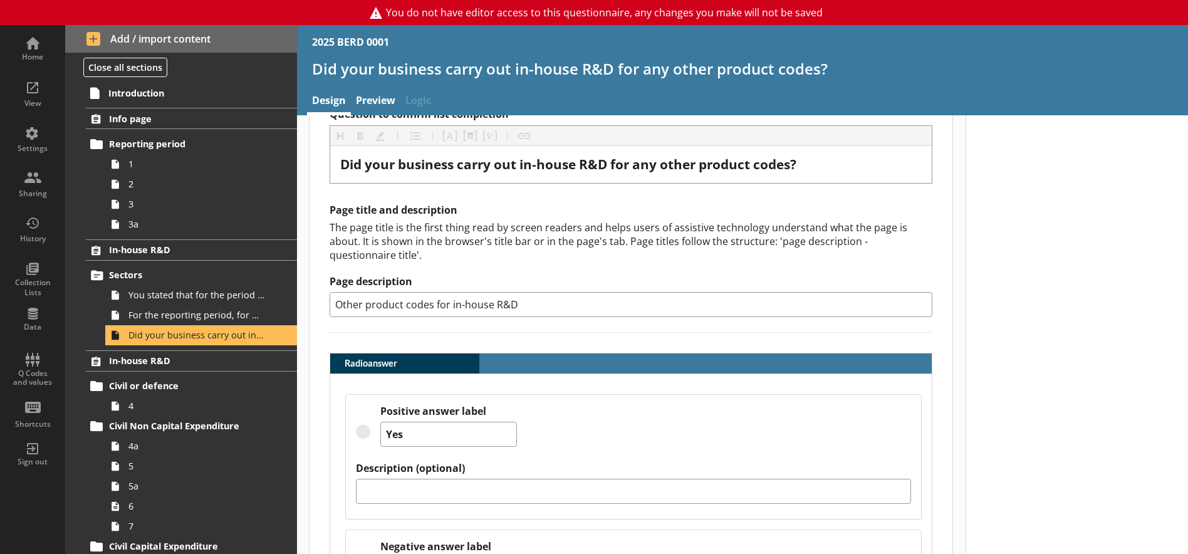
scroll to position [251, 0]
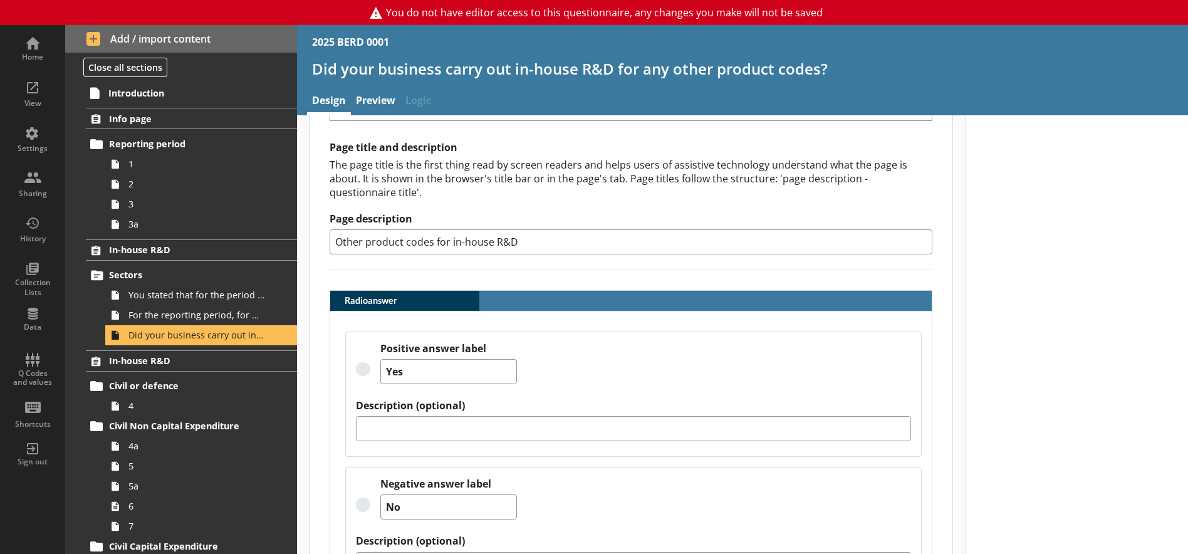
click at [417, 99] on span "Logic" at bounding box center [418, 101] width 36 height 27
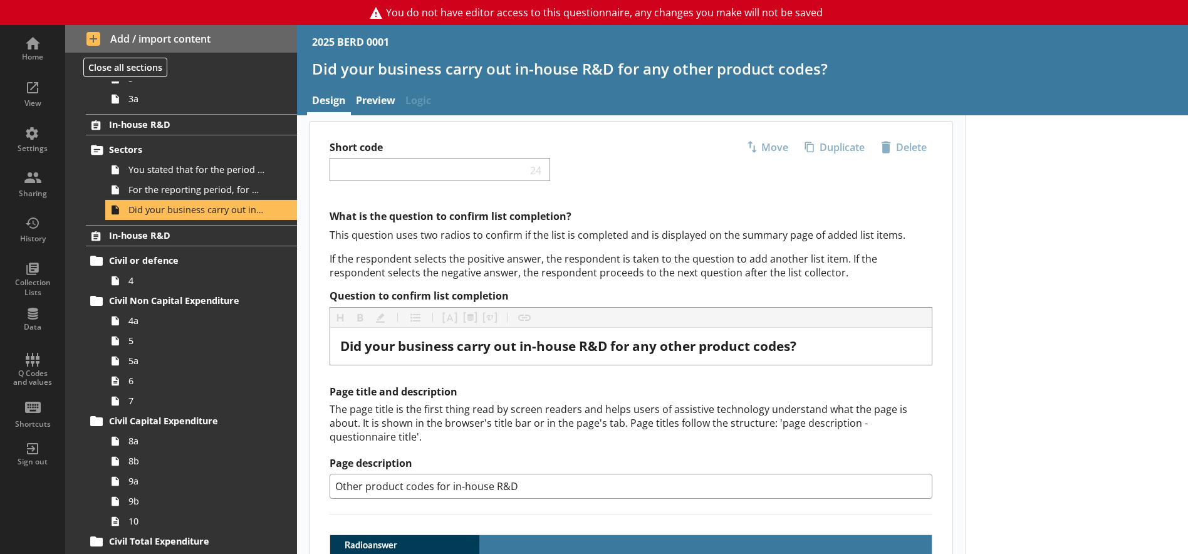
scroll to position [0, 0]
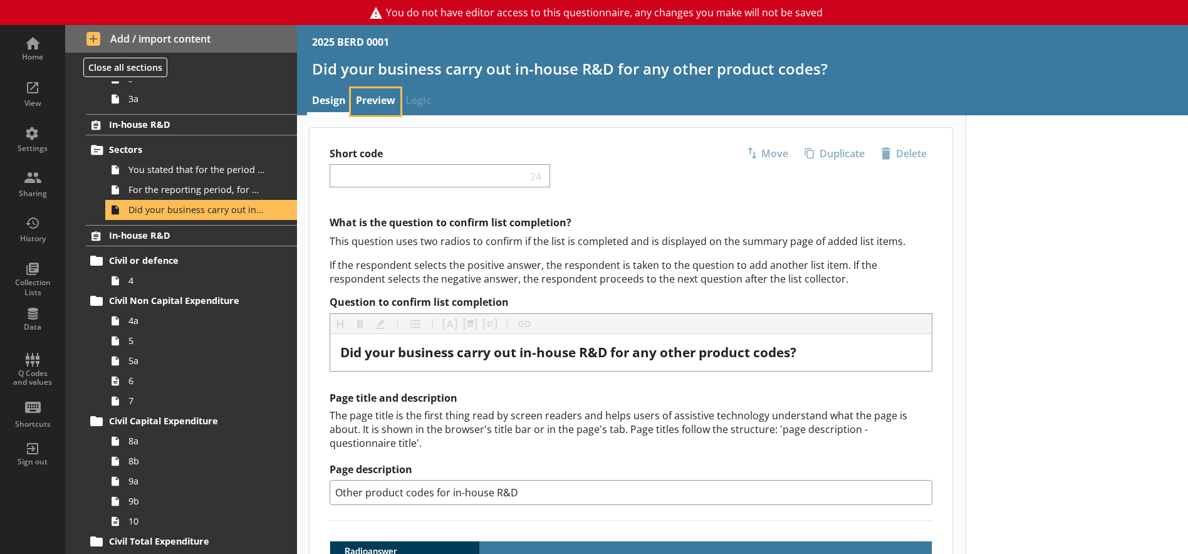
click at [383, 101] on link "Preview" at bounding box center [376, 101] width 50 height 27
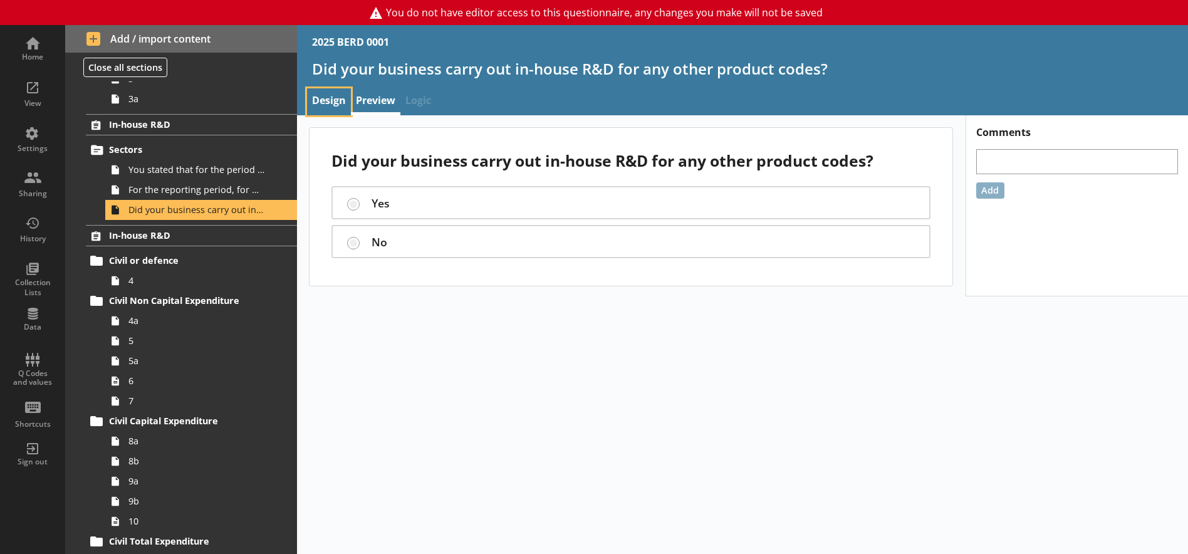
click at [332, 102] on link "Design" at bounding box center [329, 101] width 44 height 27
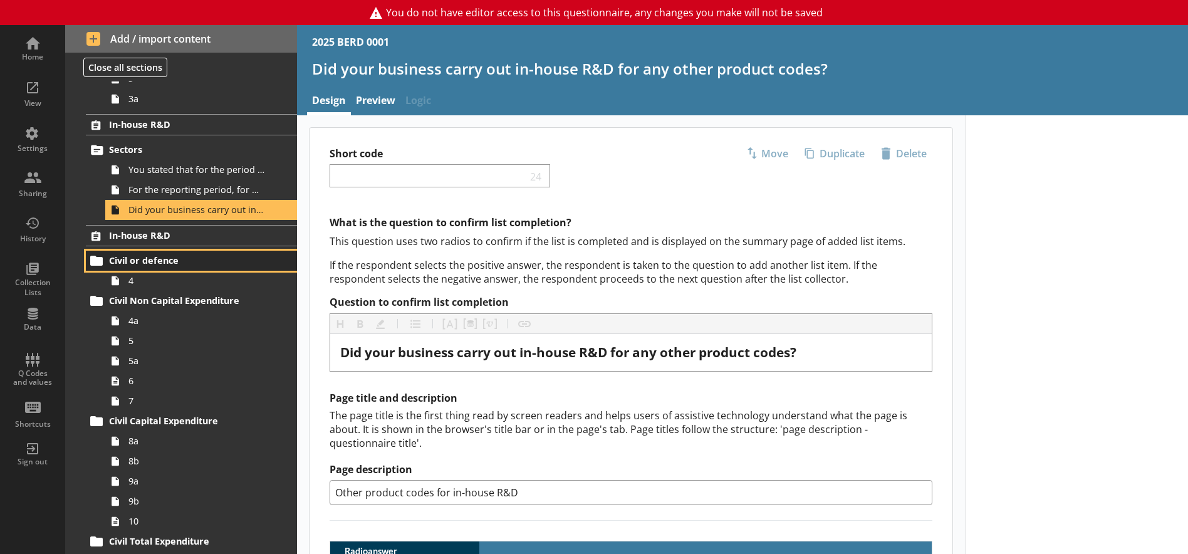
click at [136, 267] on link "Civil or defence" at bounding box center [191, 261] width 211 height 20
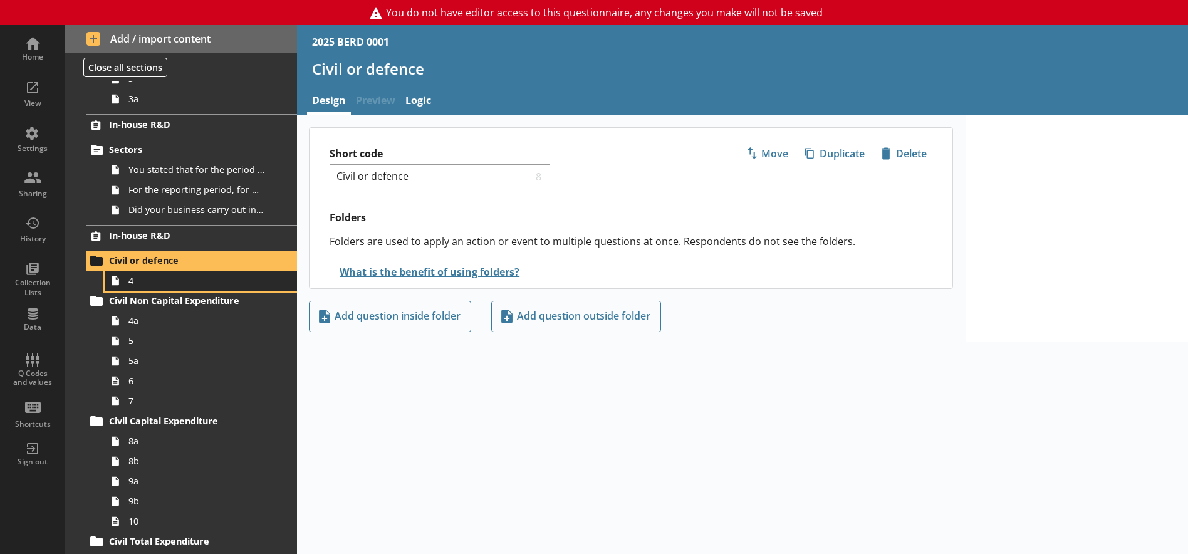
click at [207, 288] on link "4" at bounding box center [201, 281] width 192 height 20
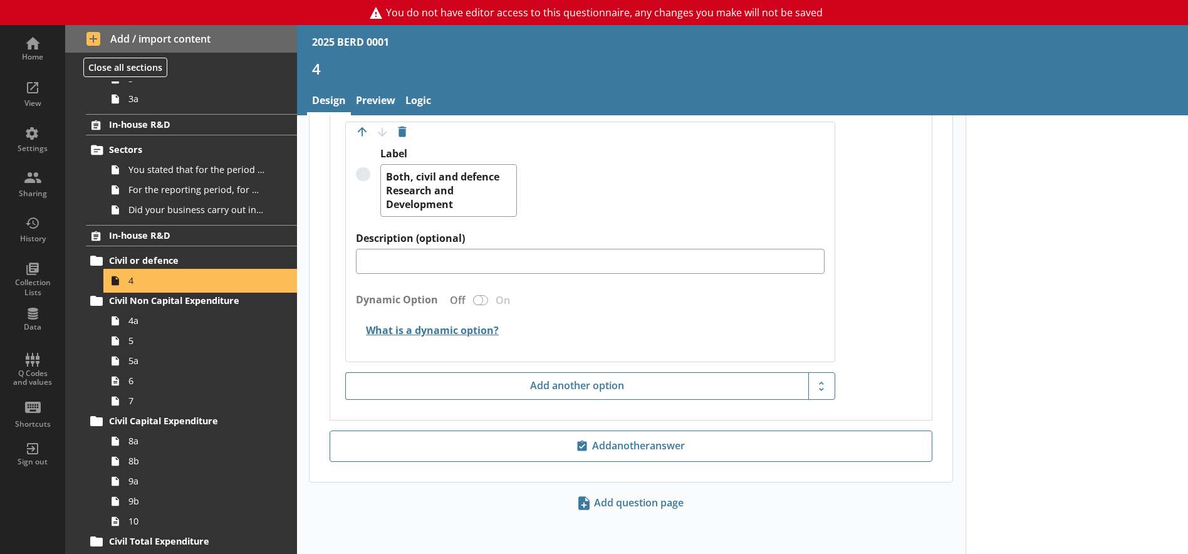
scroll to position [974, 0]
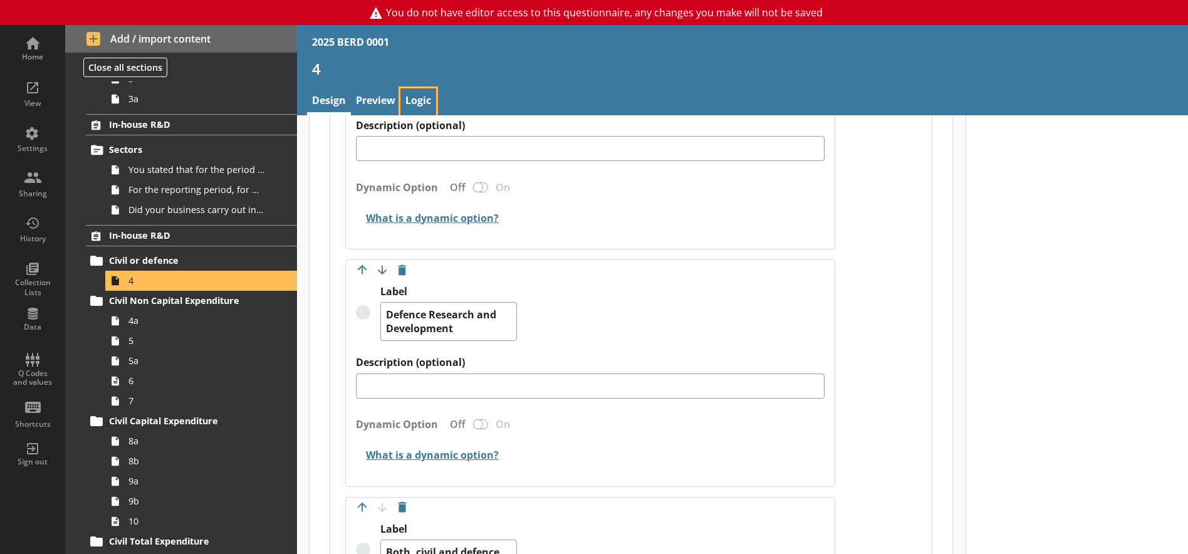
click at [423, 97] on link "Logic" at bounding box center [418, 101] width 36 height 27
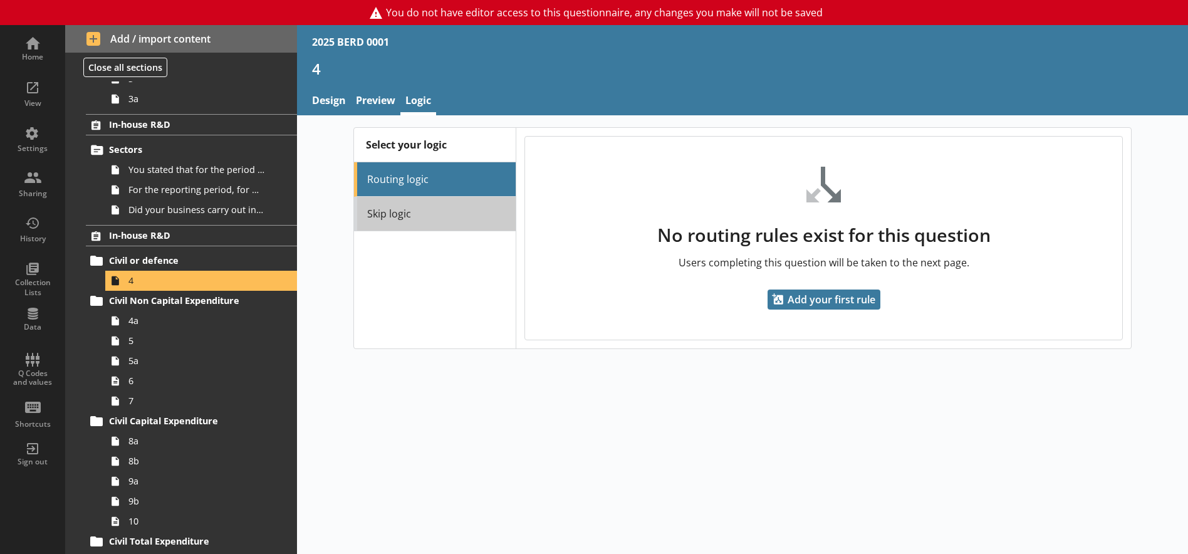
click at [406, 221] on link "Skip logic" at bounding box center [435, 214] width 162 height 34
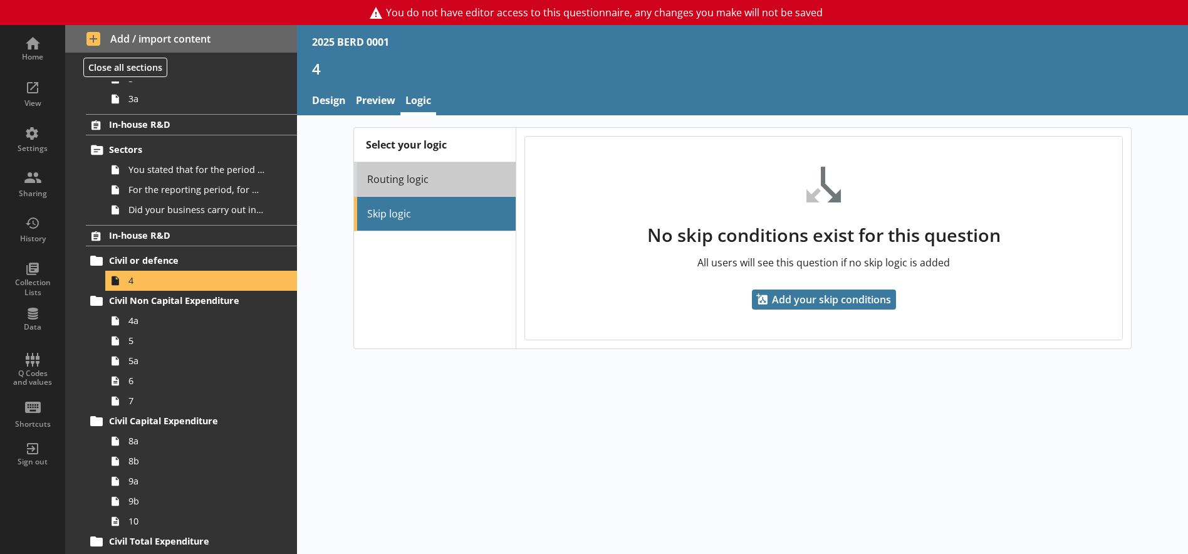
click at [413, 181] on link "Routing logic" at bounding box center [435, 179] width 162 height 34
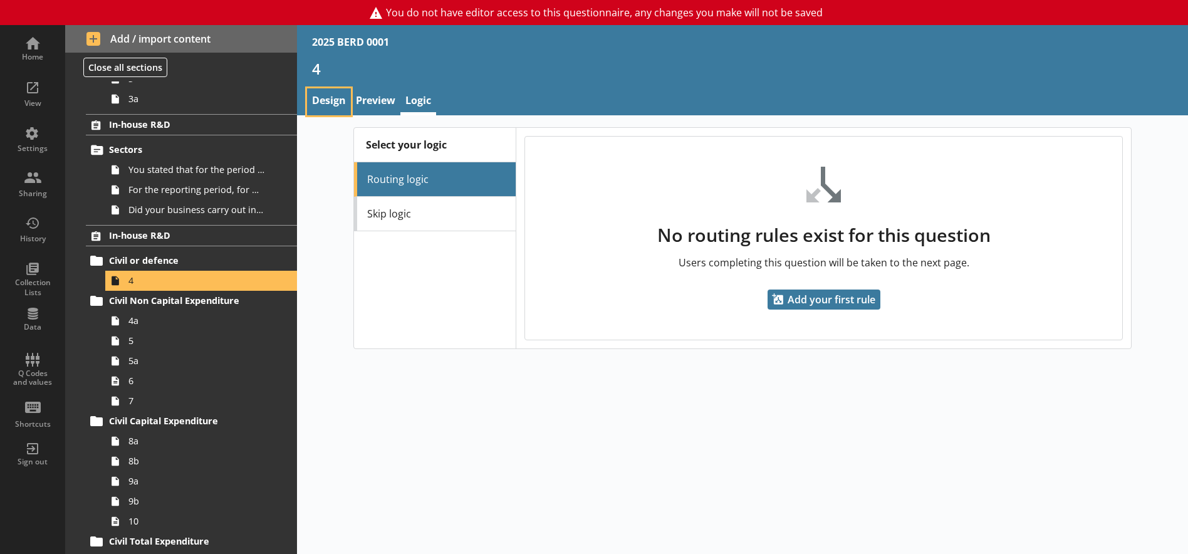
click at [319, 97] on link "Design" at bounding box center [329, 101] width 44 height 27
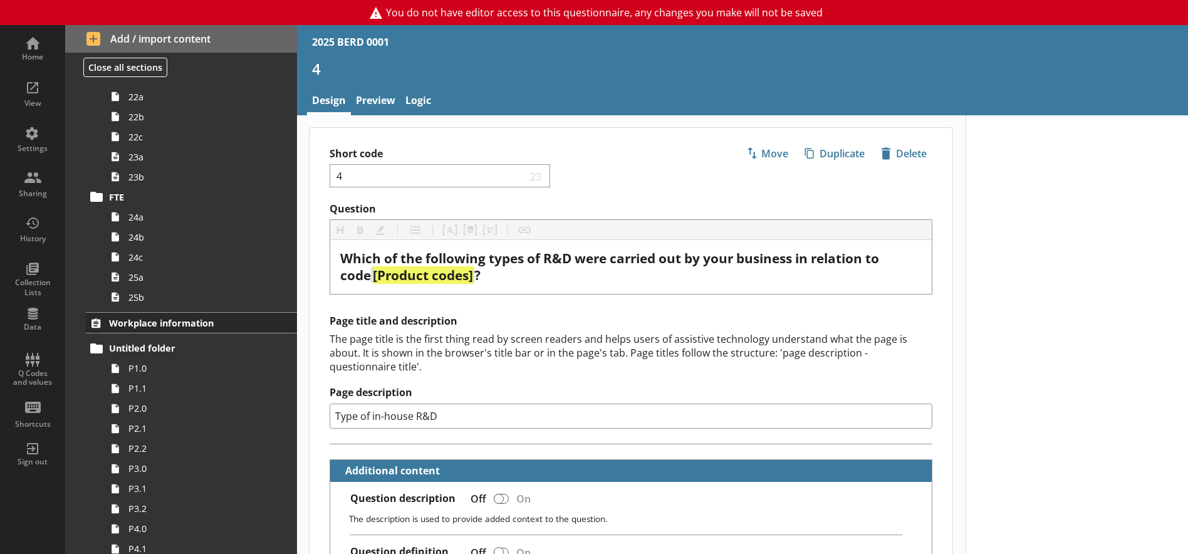
scroll to position [1692, 0]
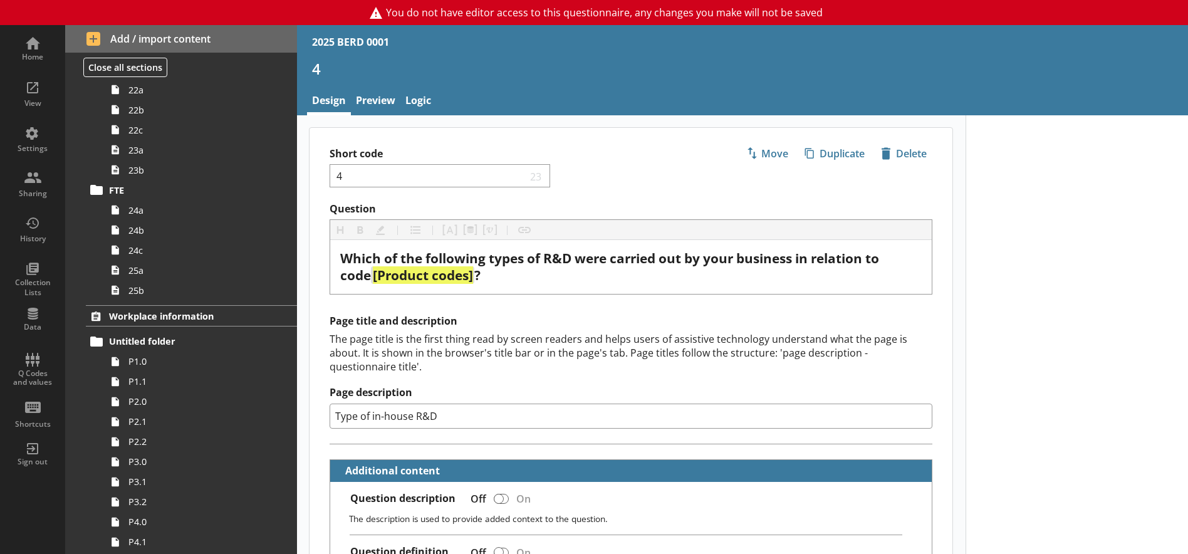
click at [164, 366] on span "P1.0" at bounding box center [196, 361] width 137 height 12
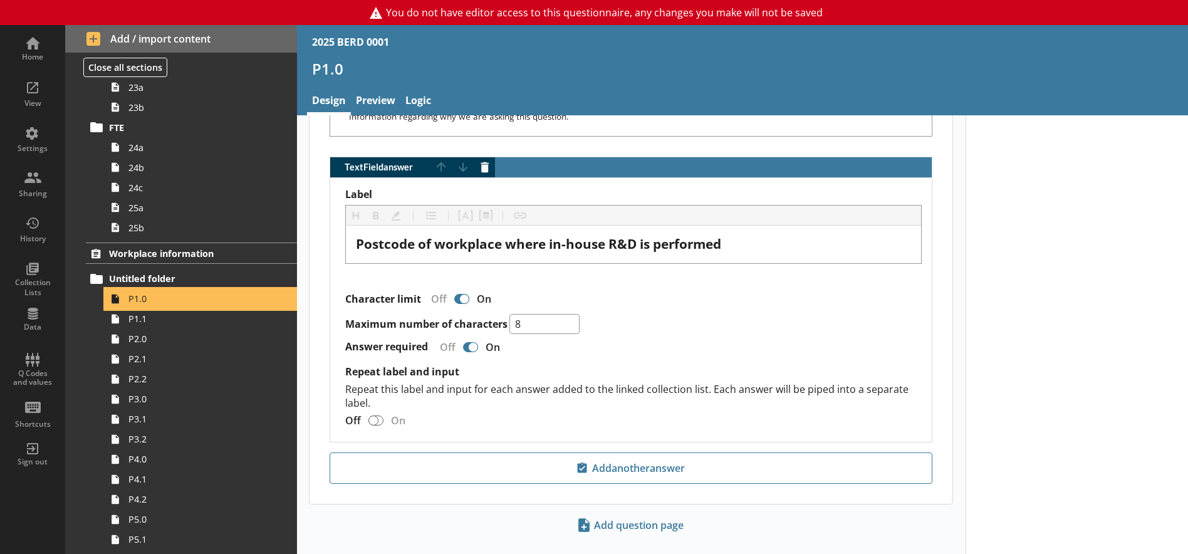
scroll to position [639, 0]
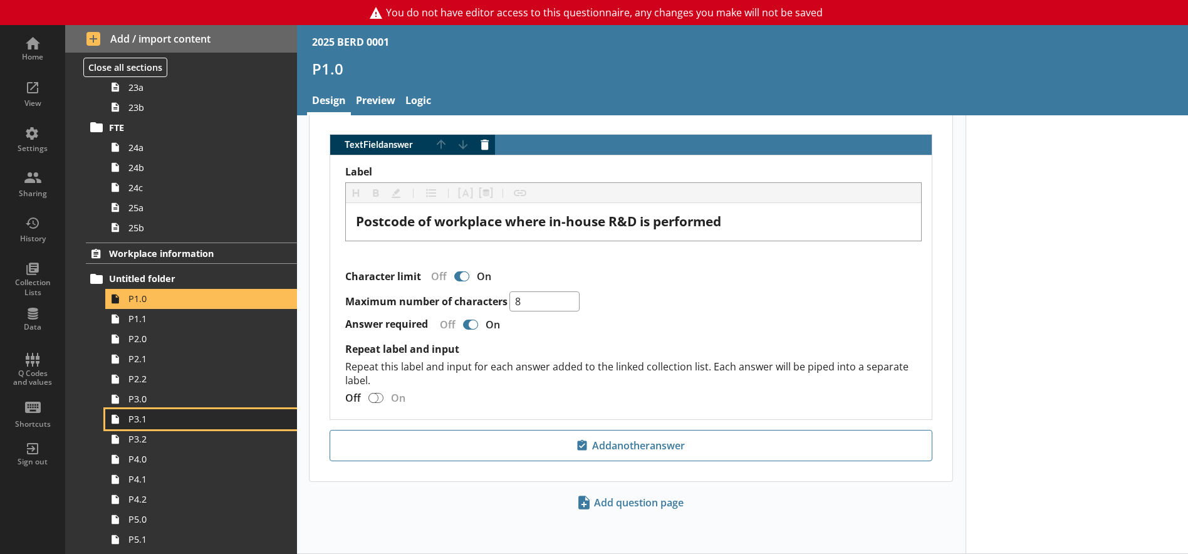
click at [153, 423] on span "P3.1" at bounding box center [196, 419] width 137 height 12
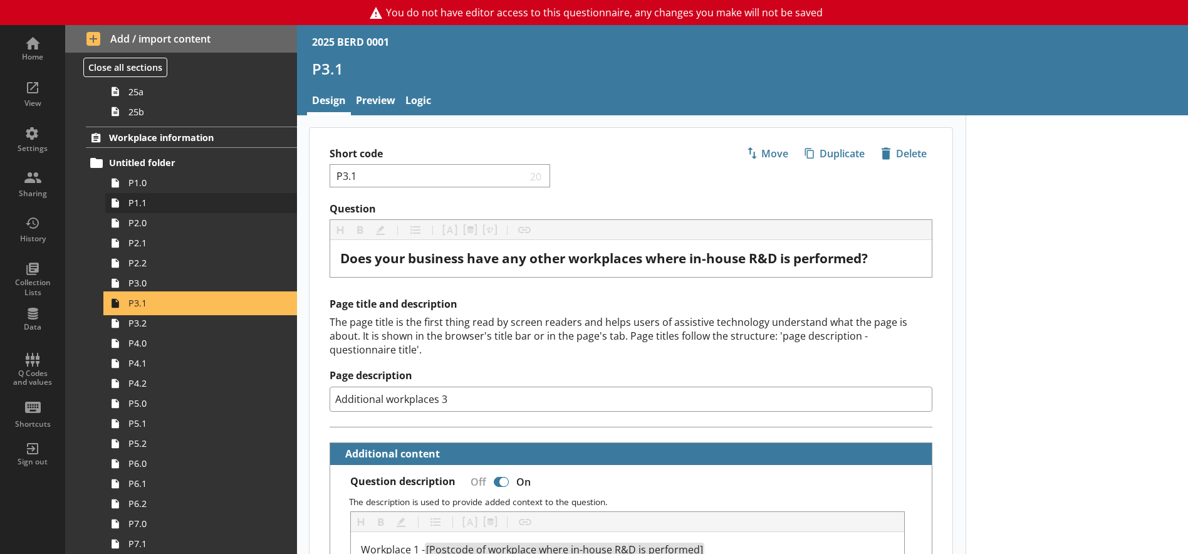
scroll to position [1943, 0]
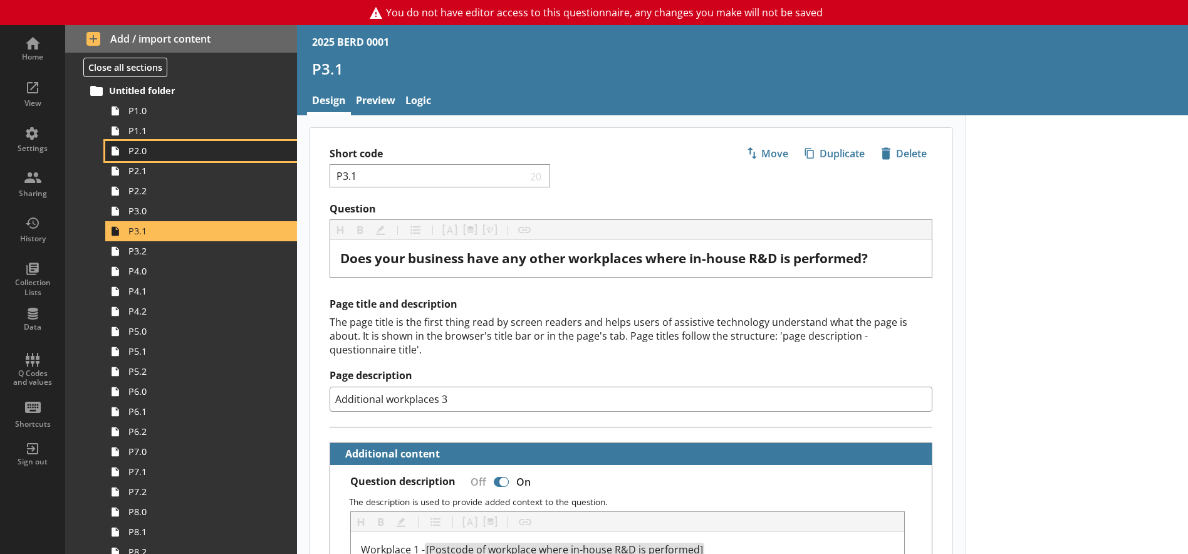
click at [145, 155] on span "P2.0" at bounding box center [196, 151] width 137 height 12
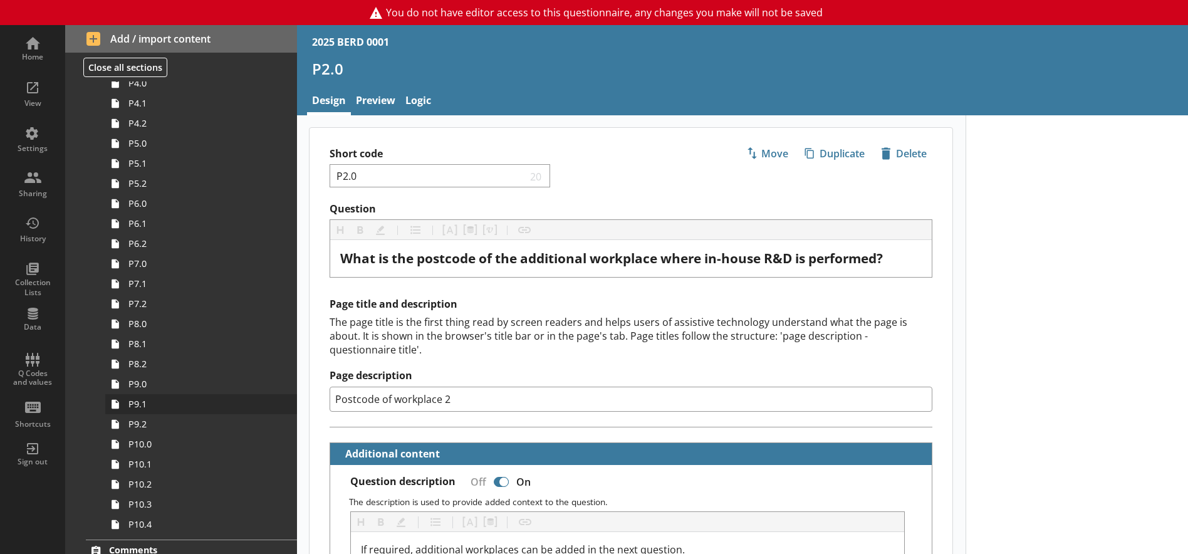
scroll to position [2233, 0]
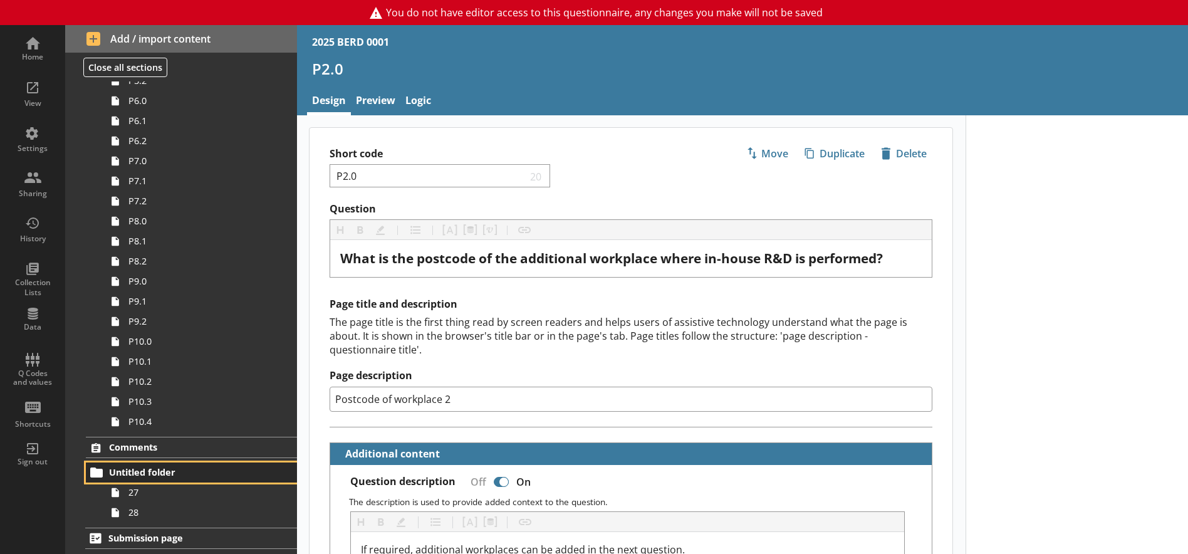
click at [135, 474] on span "Untitled folder" at bounding box center [185, 472] width 152 height 12
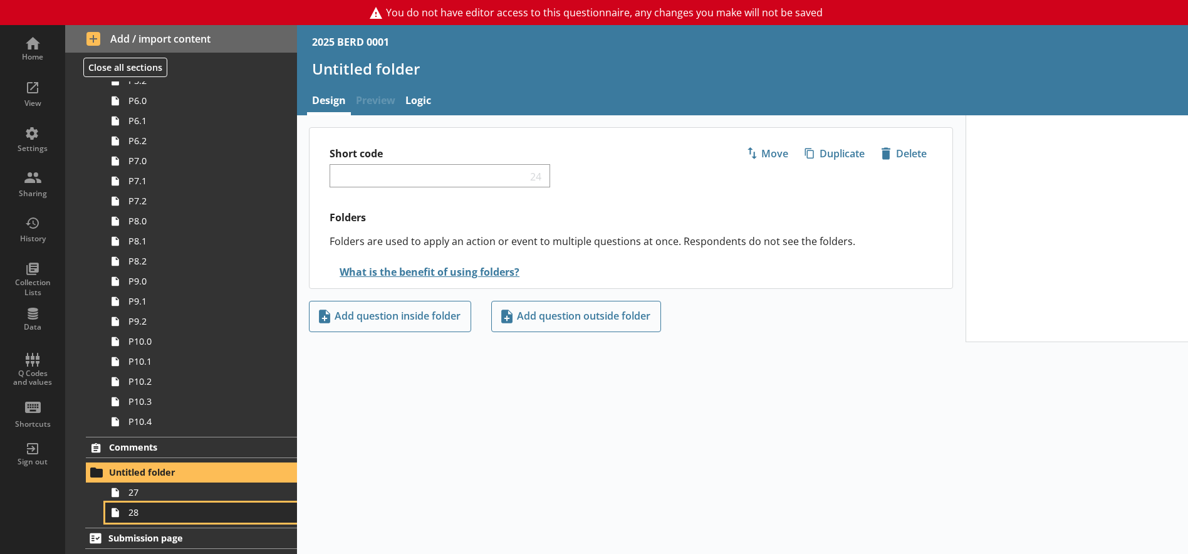
click at [133, 503] on link "28" at bounding box center [201, 513] width 192 height 20
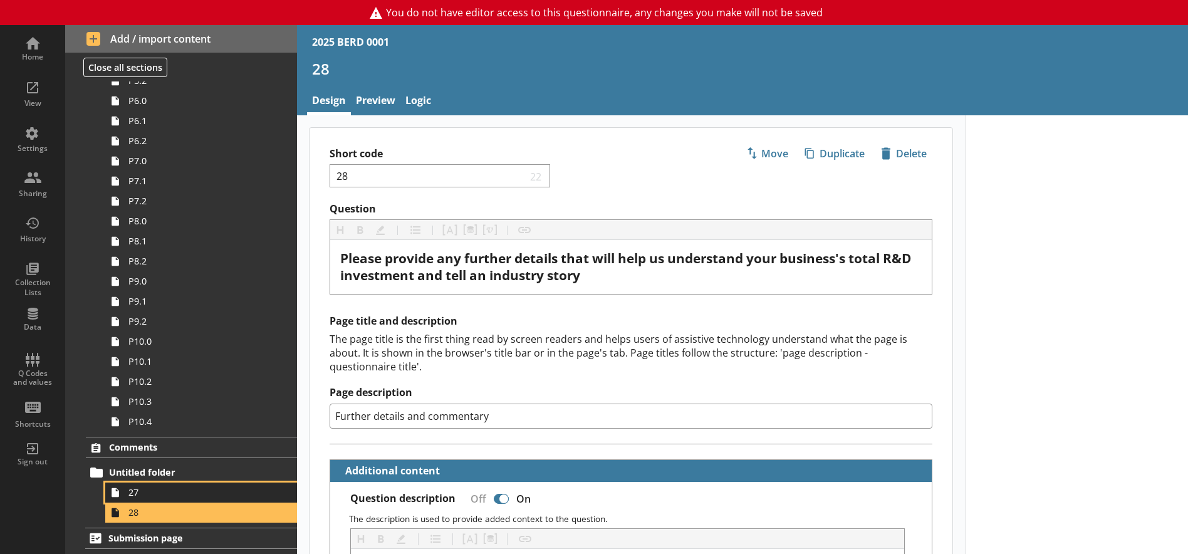
click at [140, 494] on span "27" at bounding box center [196, 492] width 137 height 12
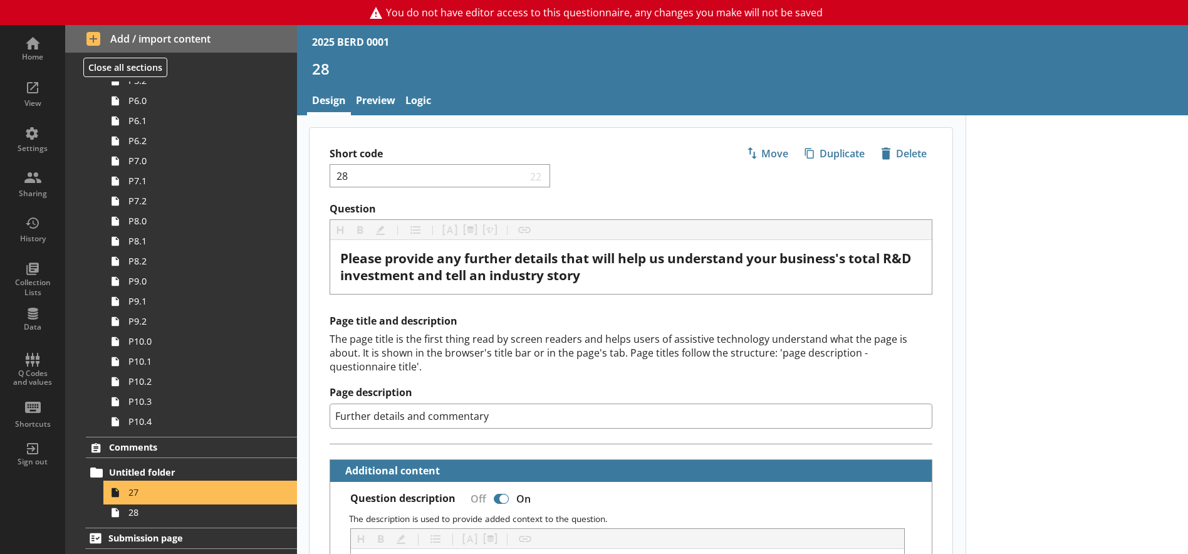
type textarea "x"
